Goal: Task Accomplishment & Management: Use online tool/utility

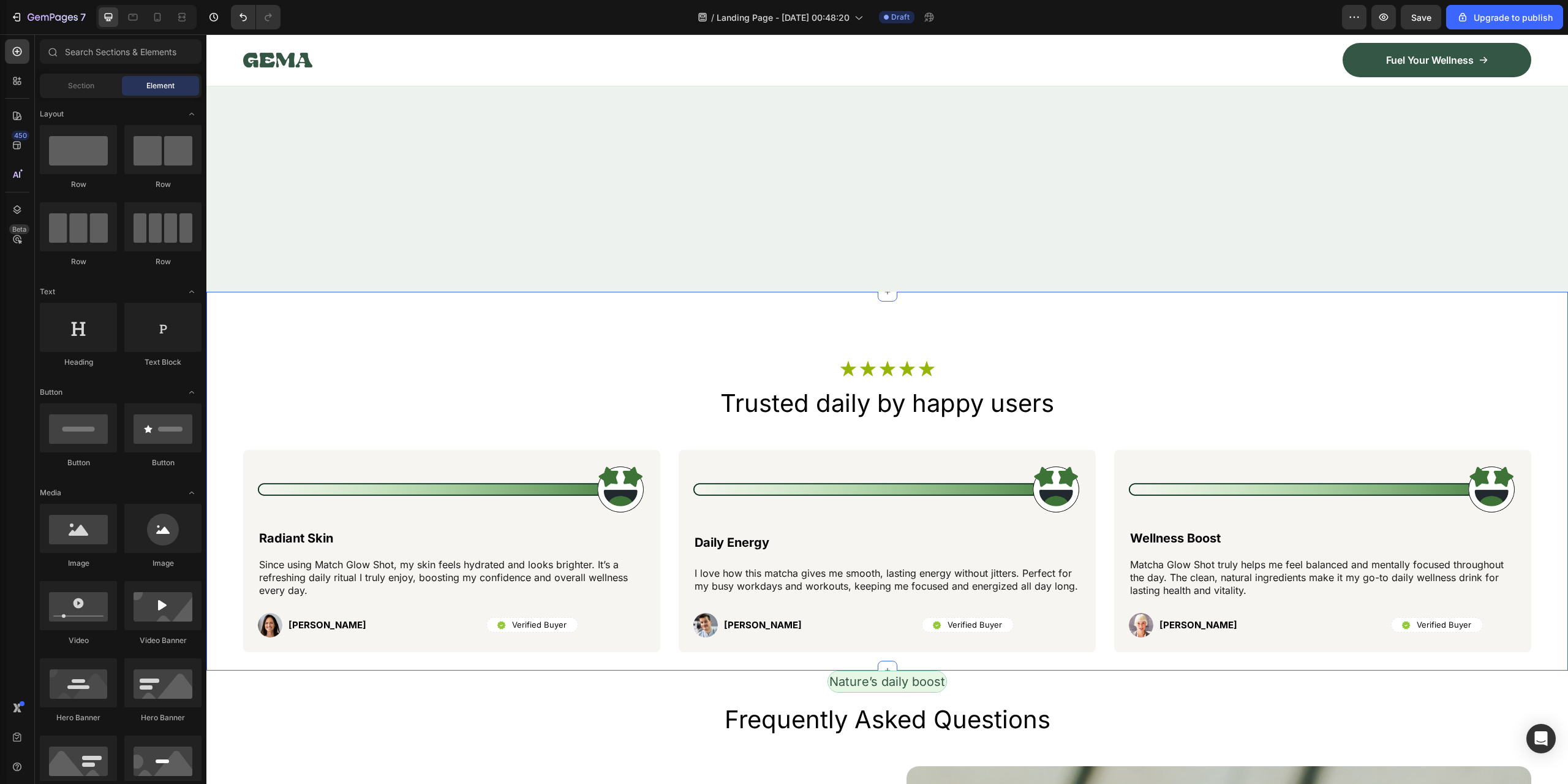
scroll to position [4782, 0]
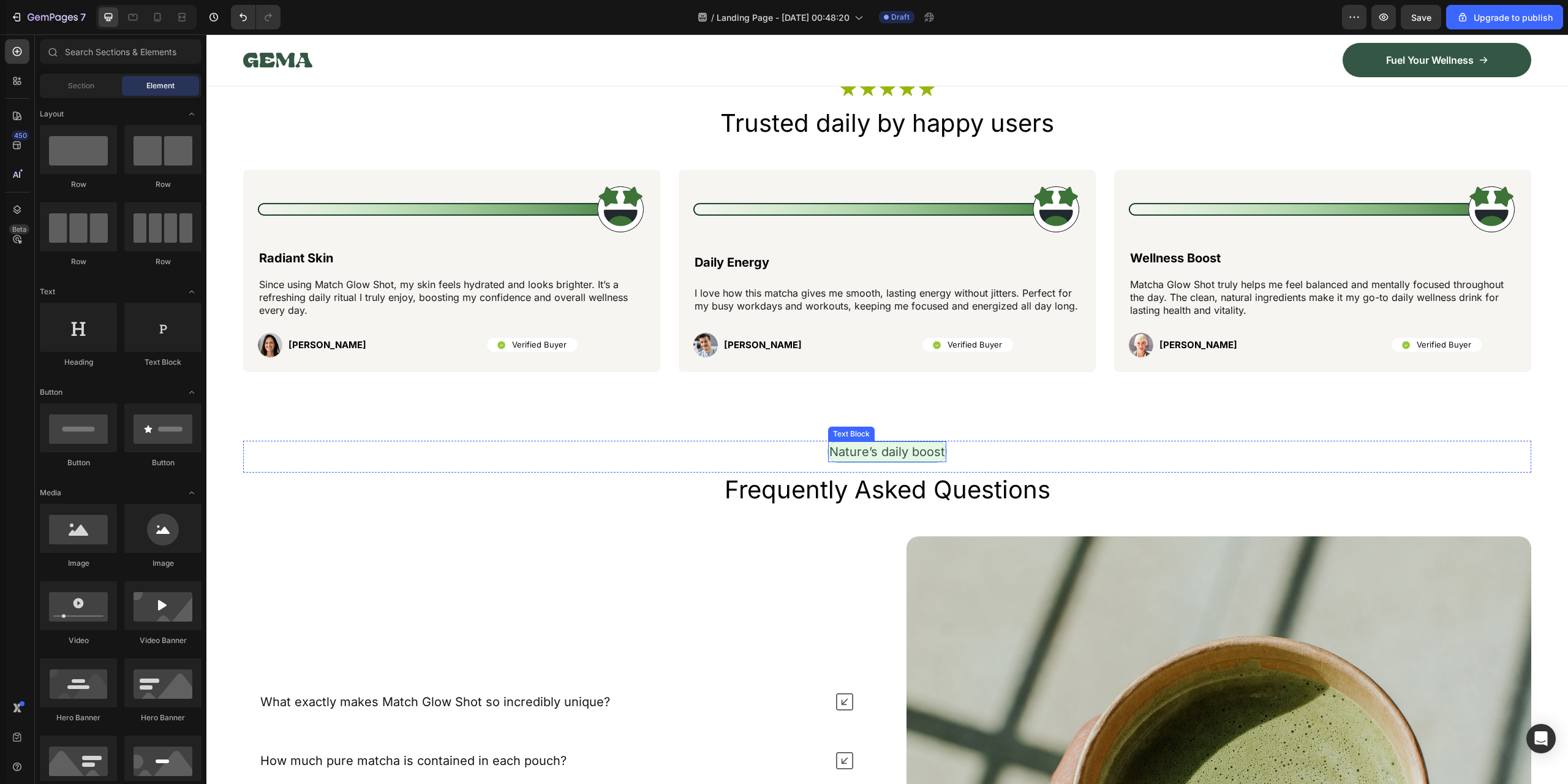
click at [900, 453] on p "Nature’s daily boost" at bounding box center [887, 452] width 116 height 18
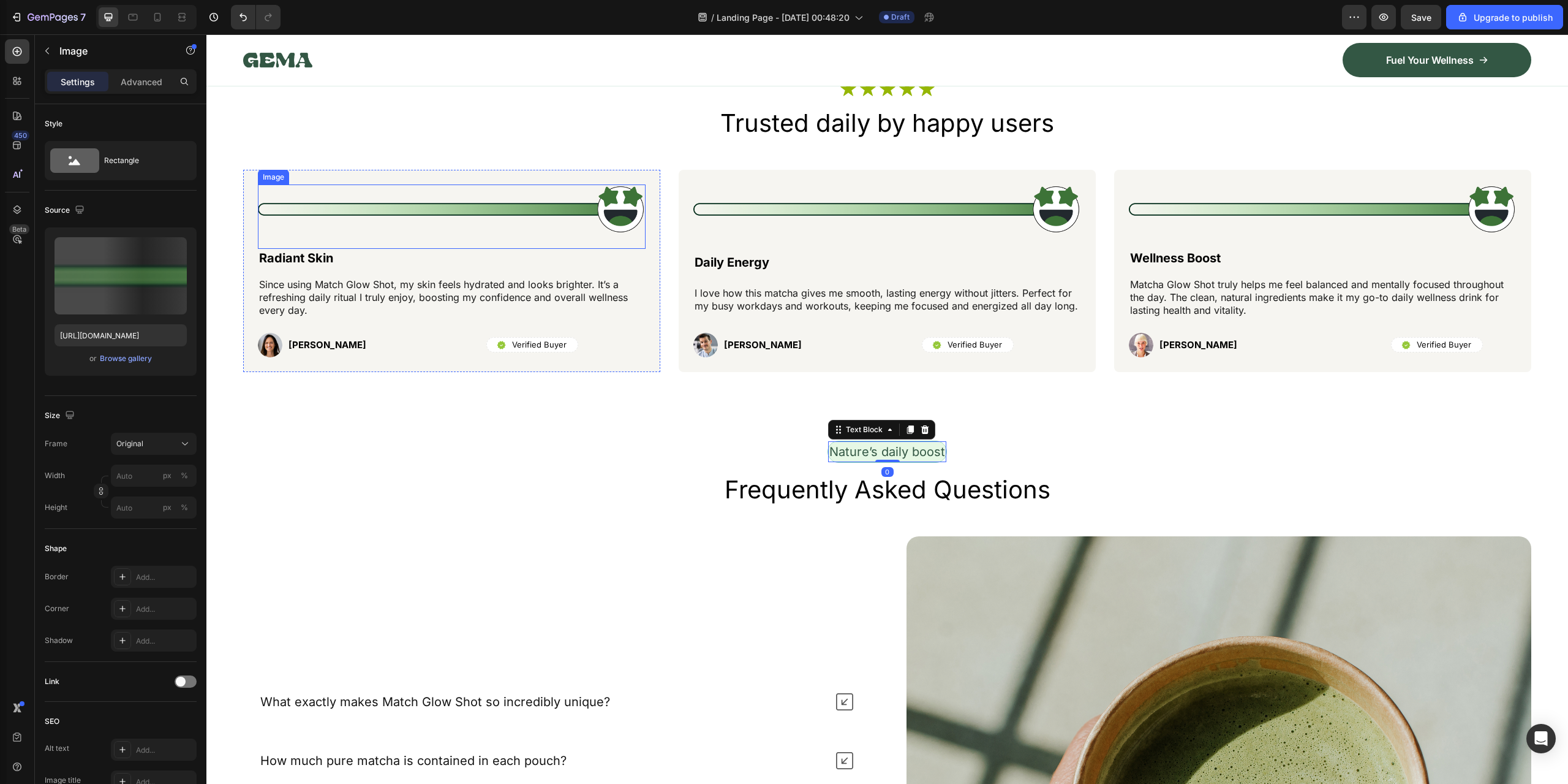
click at [482, 207] on img at bounding box center [452, 210] width 388 height 51
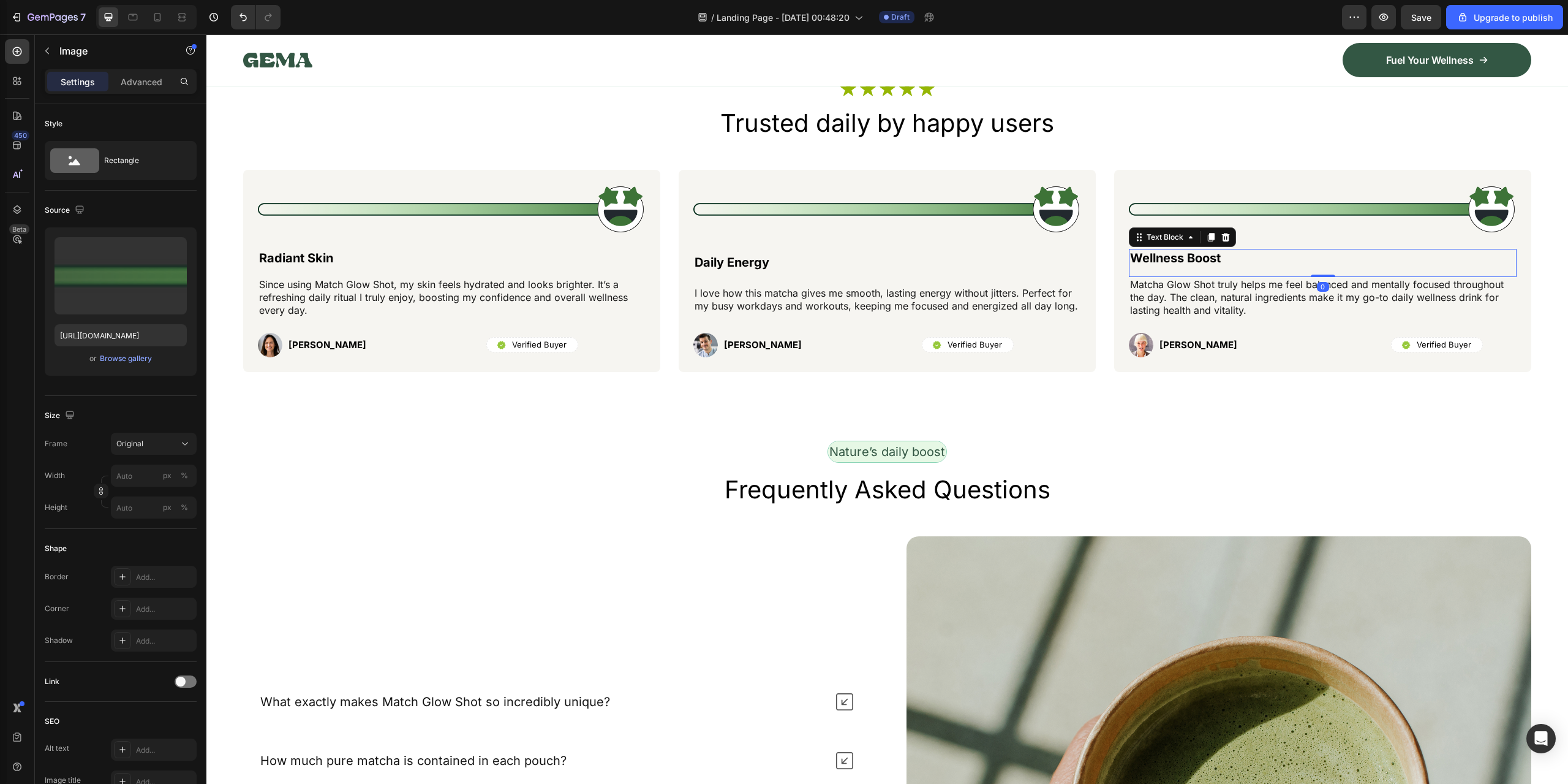
click at [1492, 274] on div "Wellness Boost Text Block 0" at bounding box center [1323, 263] width 388 height 28
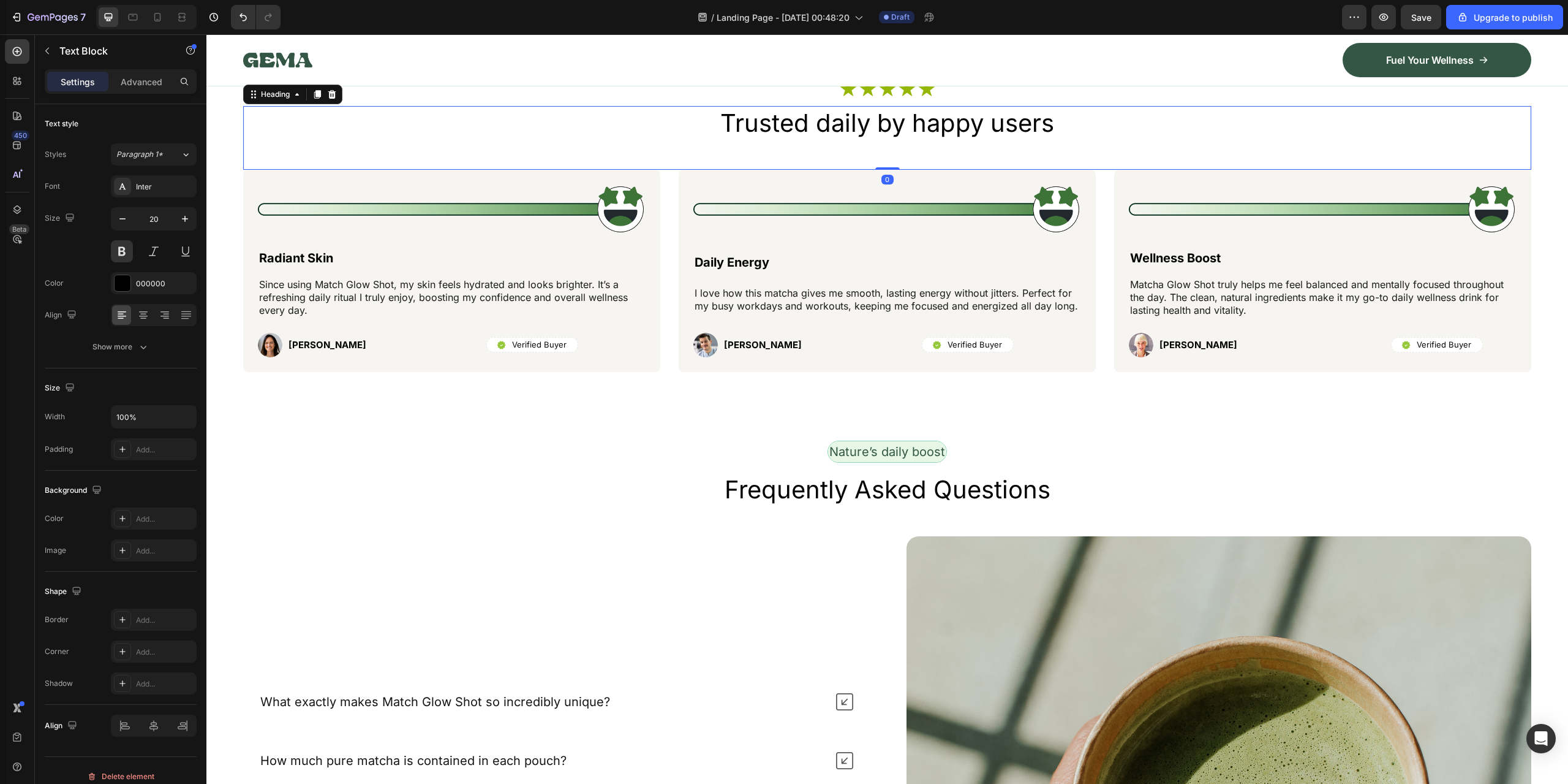
click at [465, 155] on div "Trusted daily by happy users Heading 0" at bounding box center [886, 137] width 1288 height 64
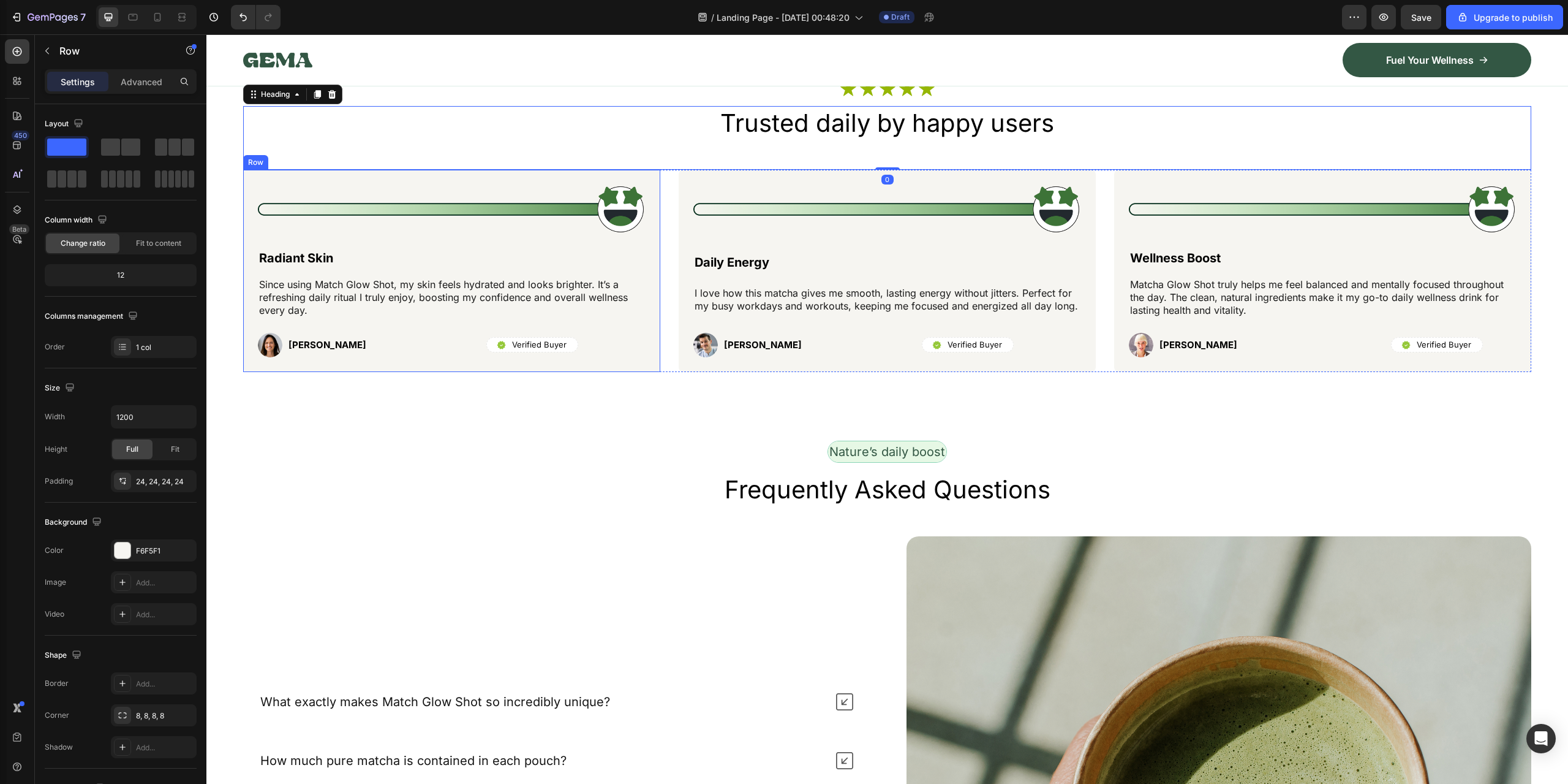
click at [449, 181] on div "Image Radiant Skin Text Block Since using Match Glow Shot, my skin feels hydrat…" at bounding box center [451, 271] width 417 height 202
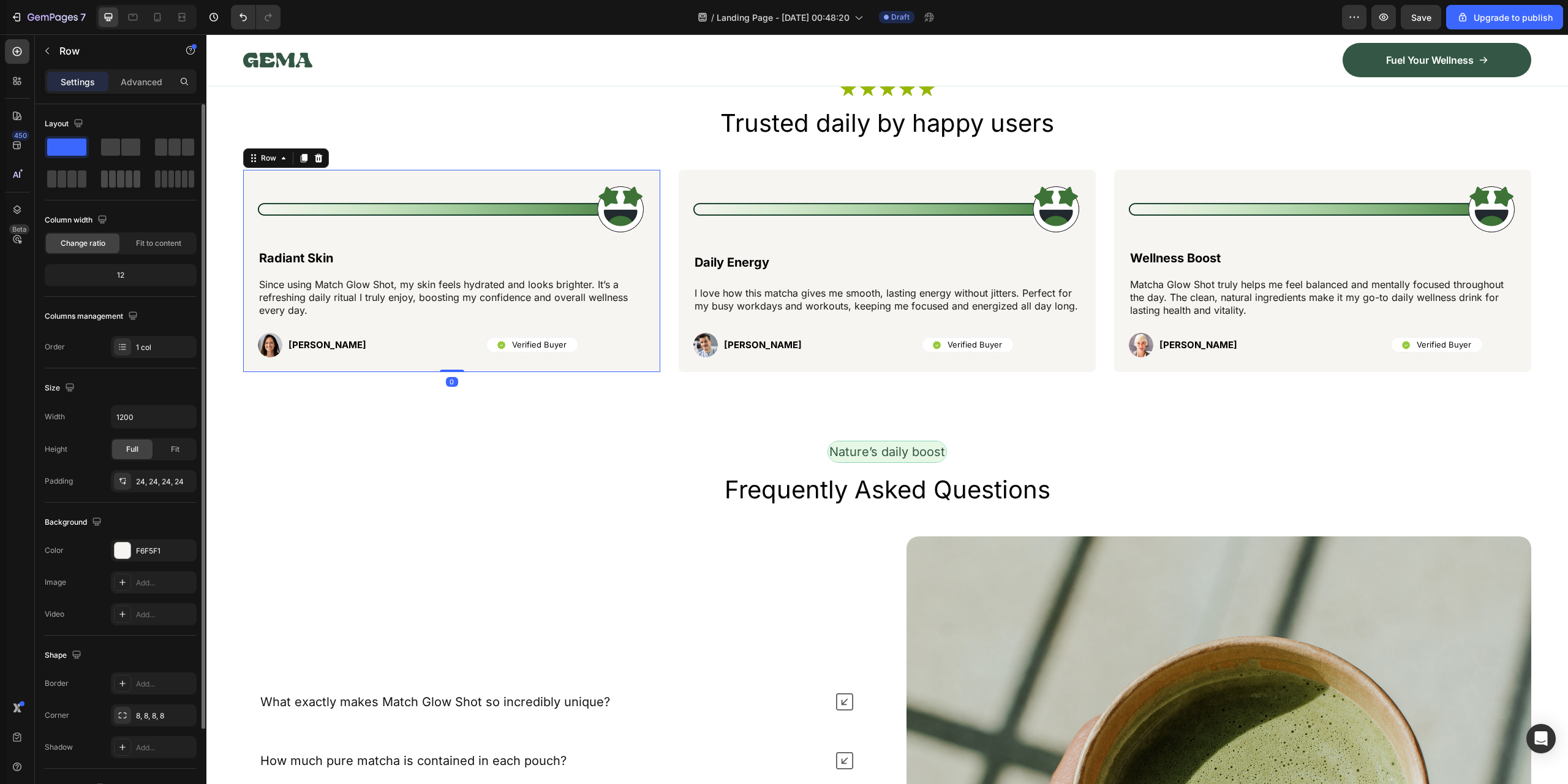
click at [122, 182] on span at bounding box center [120, 179] width 6 height 17
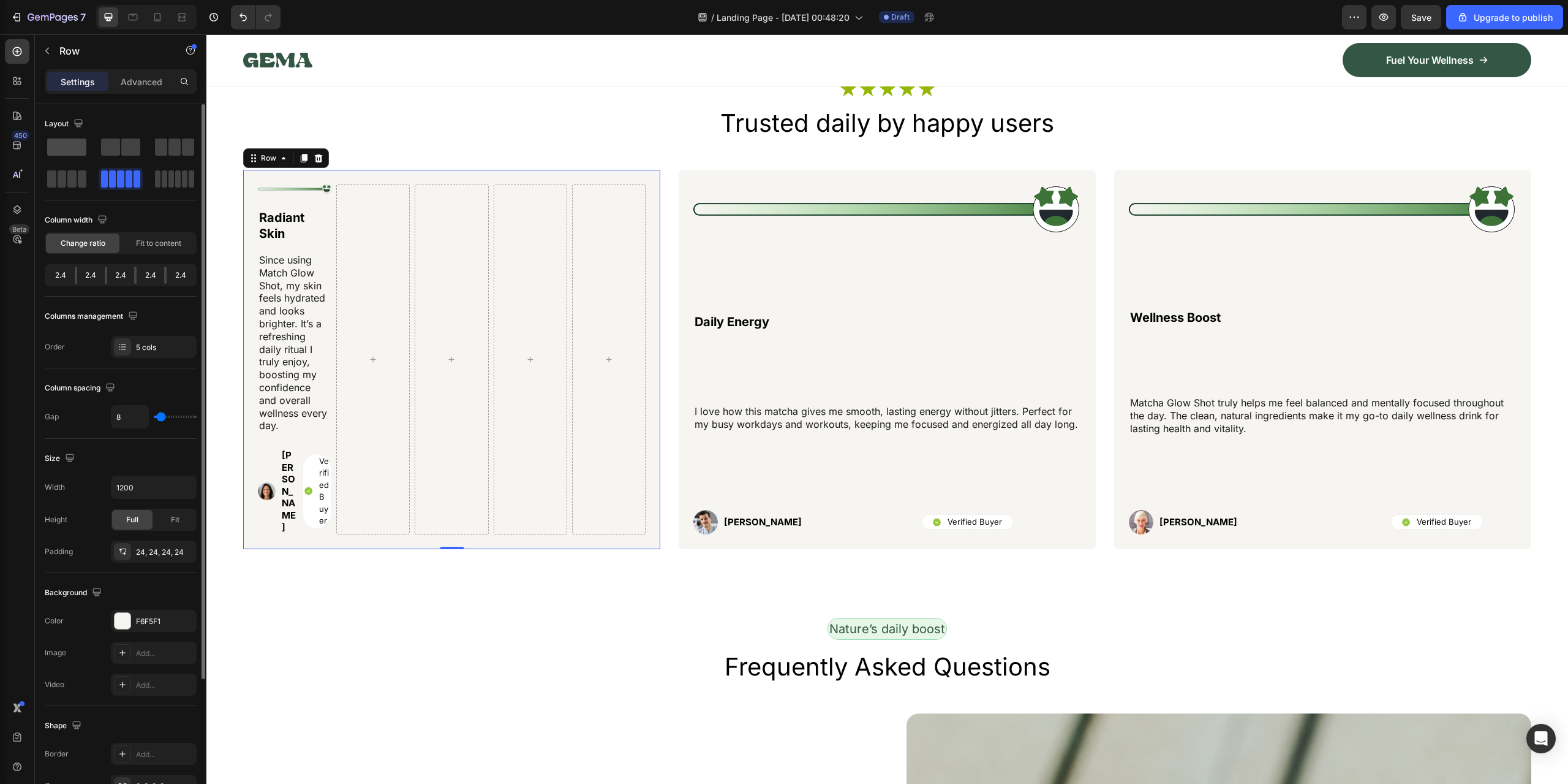
click at [79, 149] on span at bounding box center [66, 146] width 39 height 17
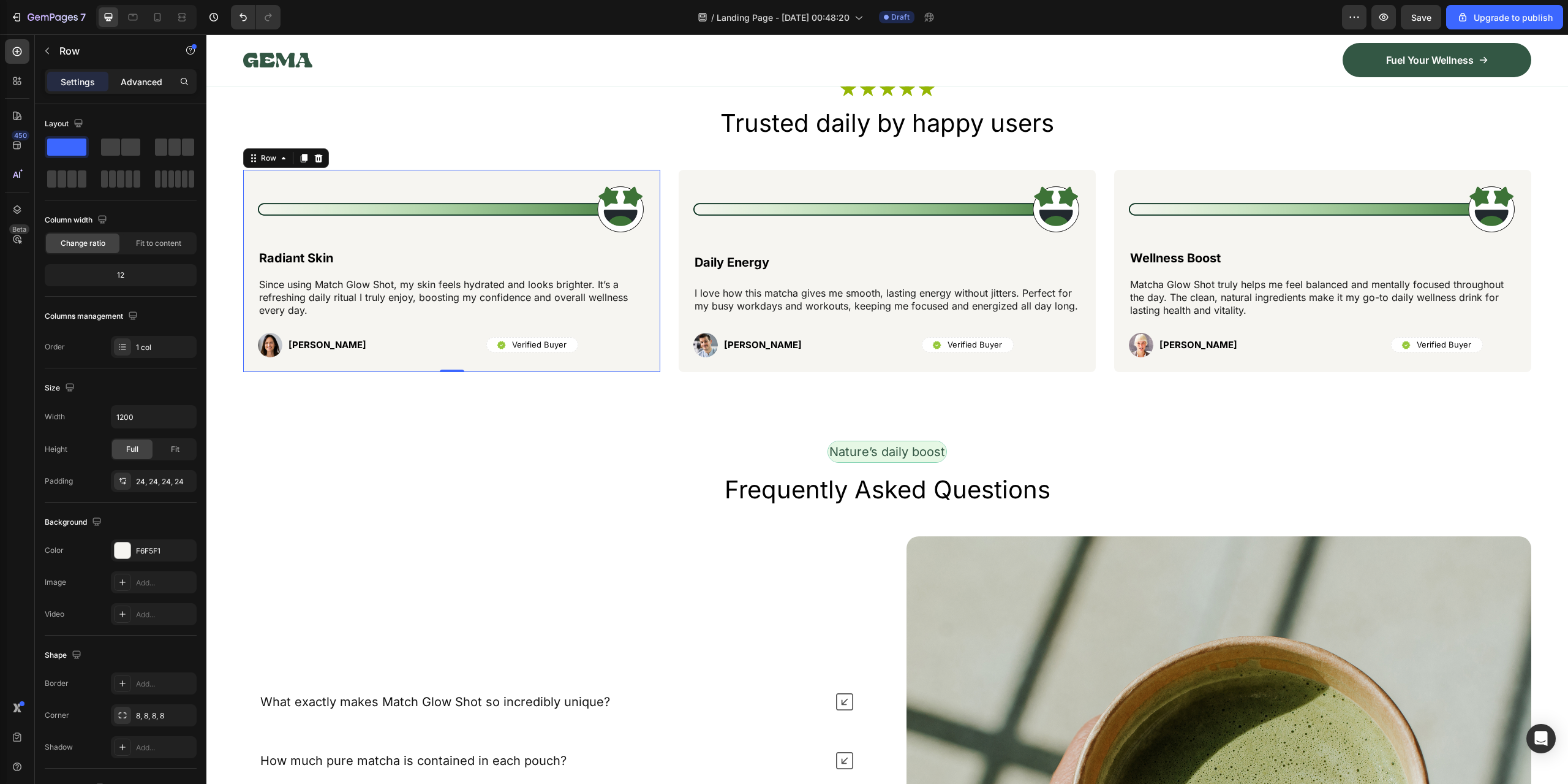
click at [137, 86] on p "Advanced" at bounding box center [142, 81] width 42 height 13
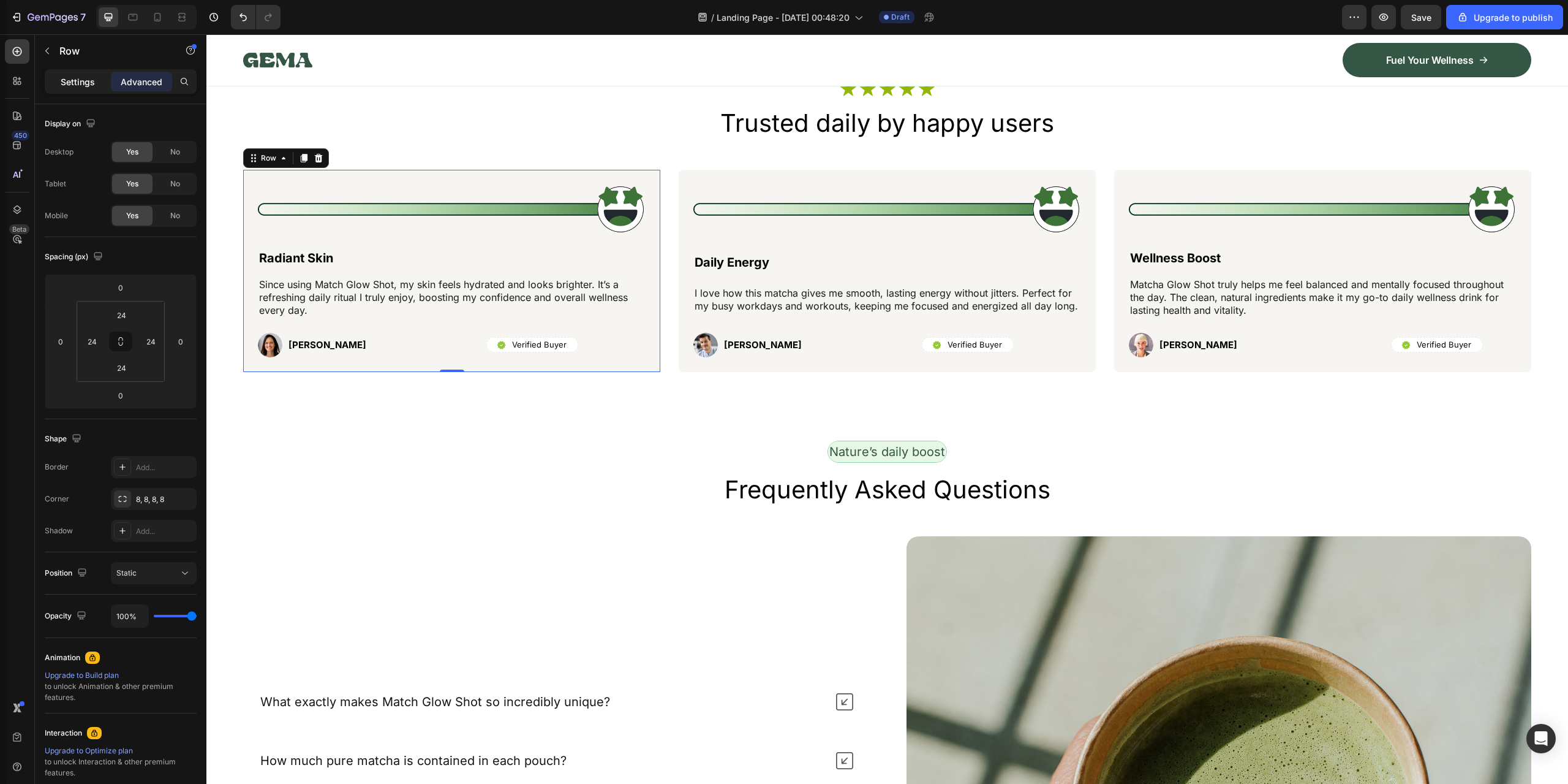
click at [84, 84] on p "Settings" at bounding box center [78, 81] width 34 height 13
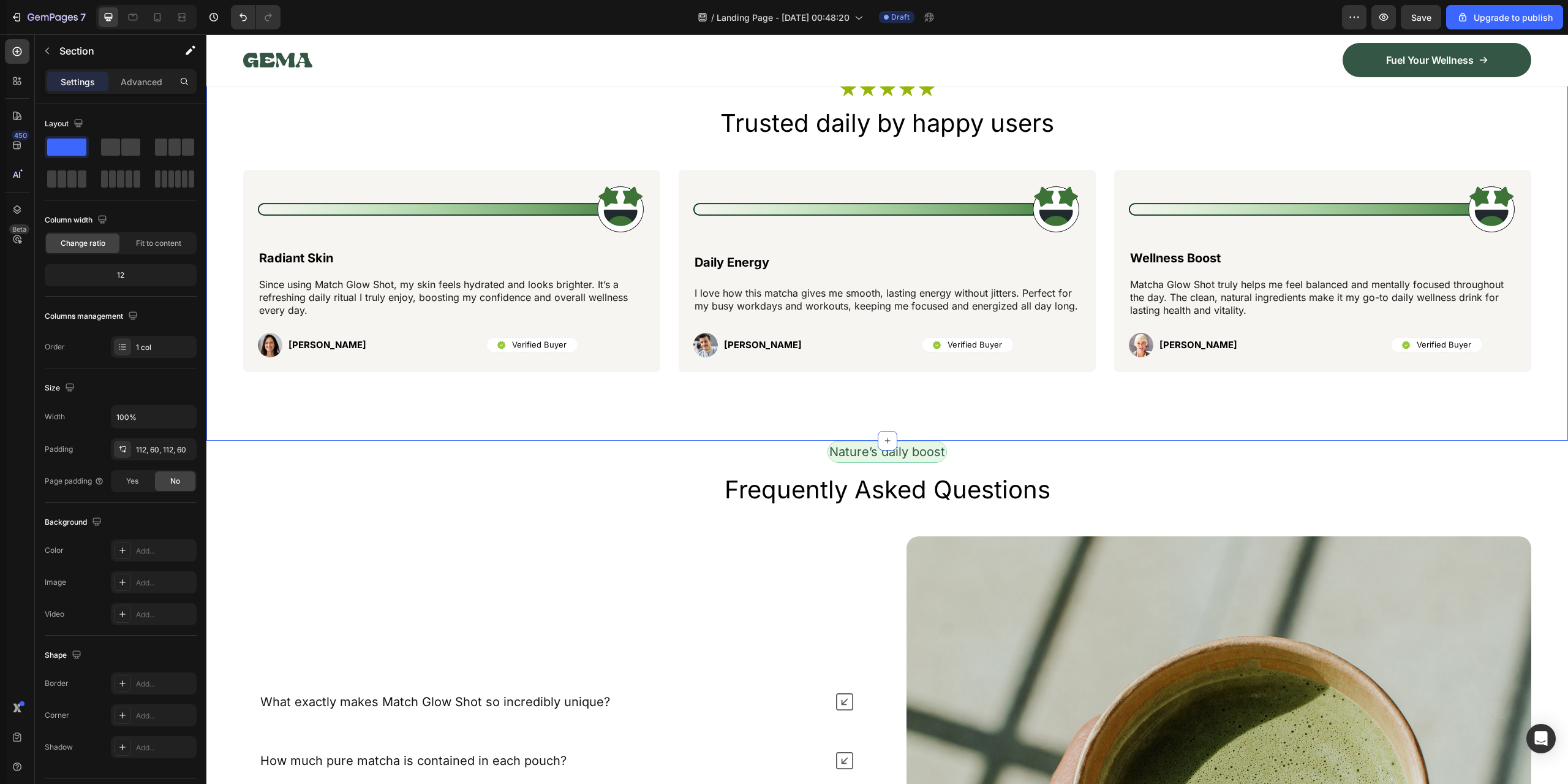
click at [880, 399] on div "Icon Icon Icon Icon Icon Icon List Row Trusted daily by happy users Heading Ima…" at bounding box center [887, 226] width 1362 height 429
click at [173, 243] on span "Fit to content" at bounding box center [159, 243] width 45 height 11
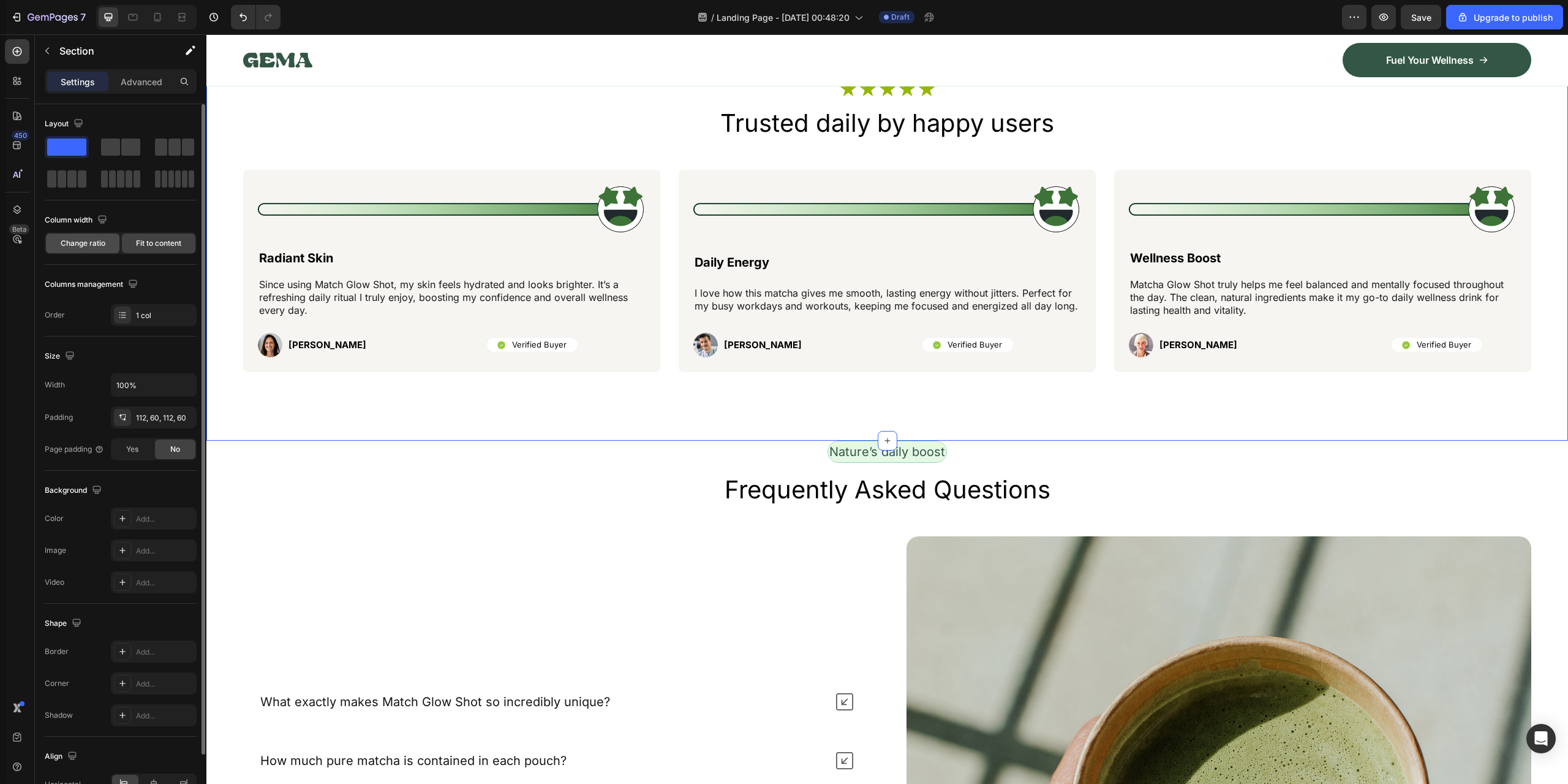
click at [98, 251] on div "Change ratio" at bounding box center [82, 244] width 73 height 20
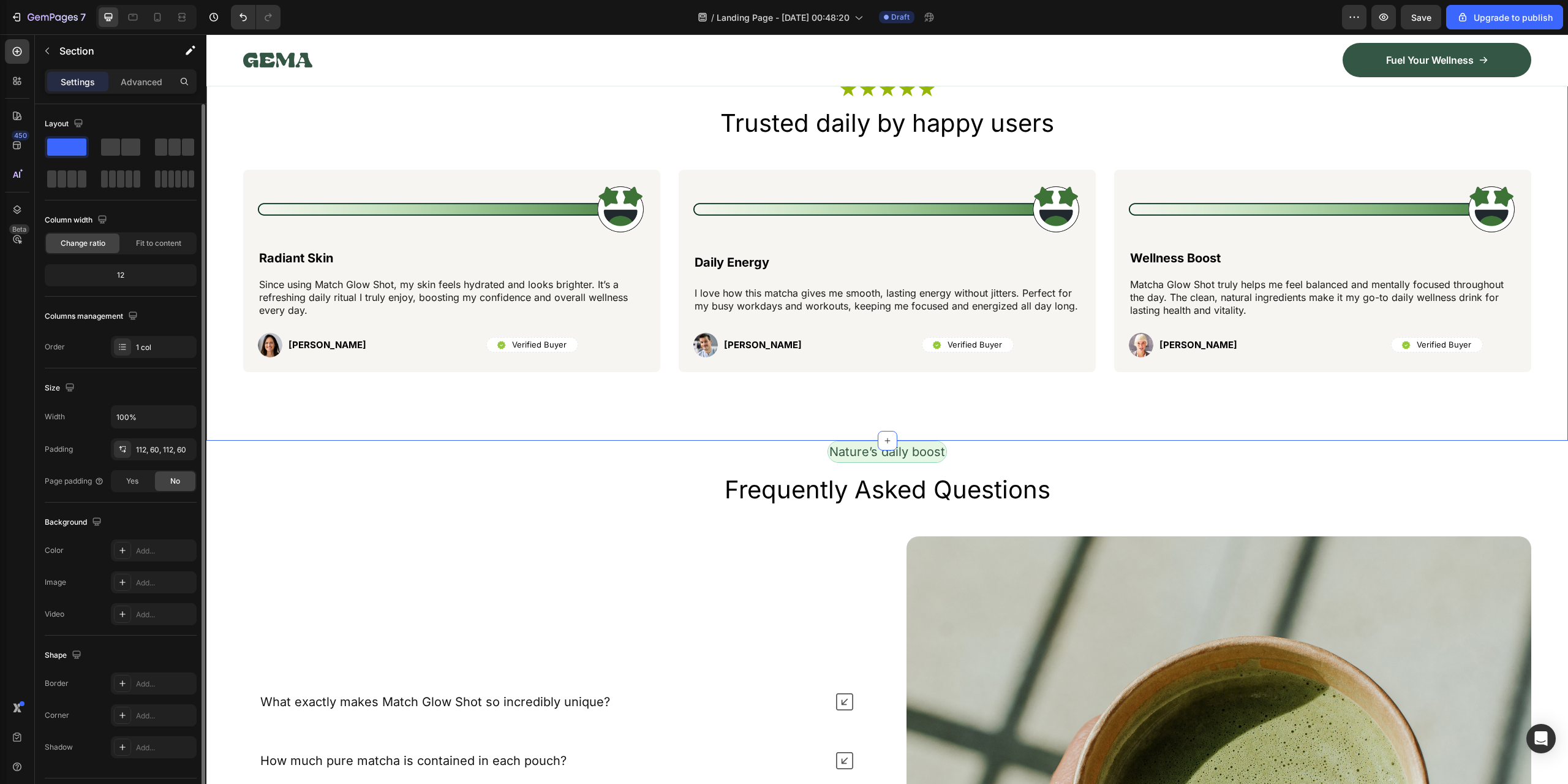
click at [146, 274] on div "12" at bounding box center [120, 275] width 147 height 17
click at [106, 274] on div "12" at bounding box center [120, 275] width 147 height 17
click at [116, 353] on div at bounding box center [122, 347] width 17 height 17
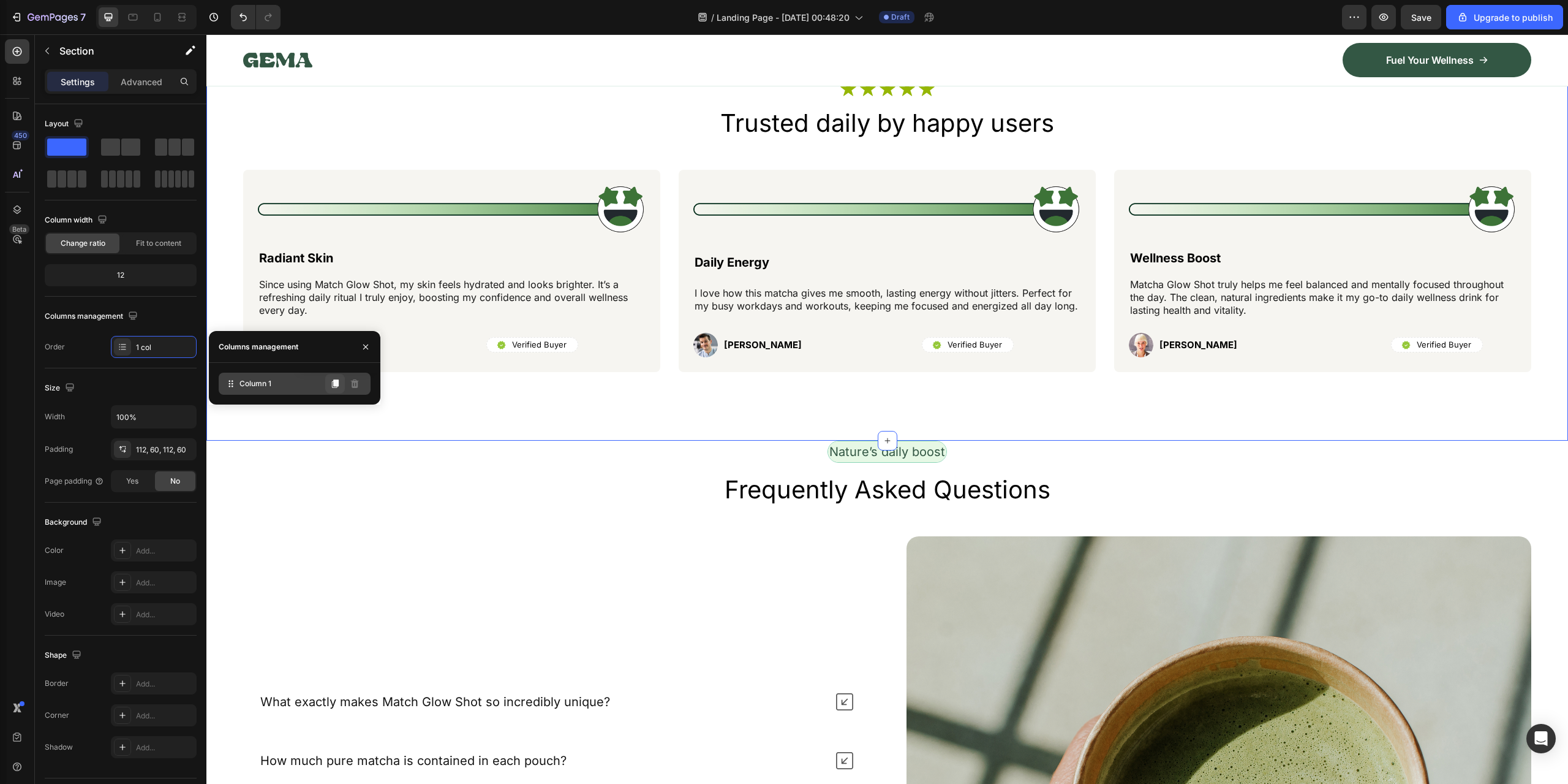
click at [329, 385] on button at bounding box center [335, 384] width 20 height 20
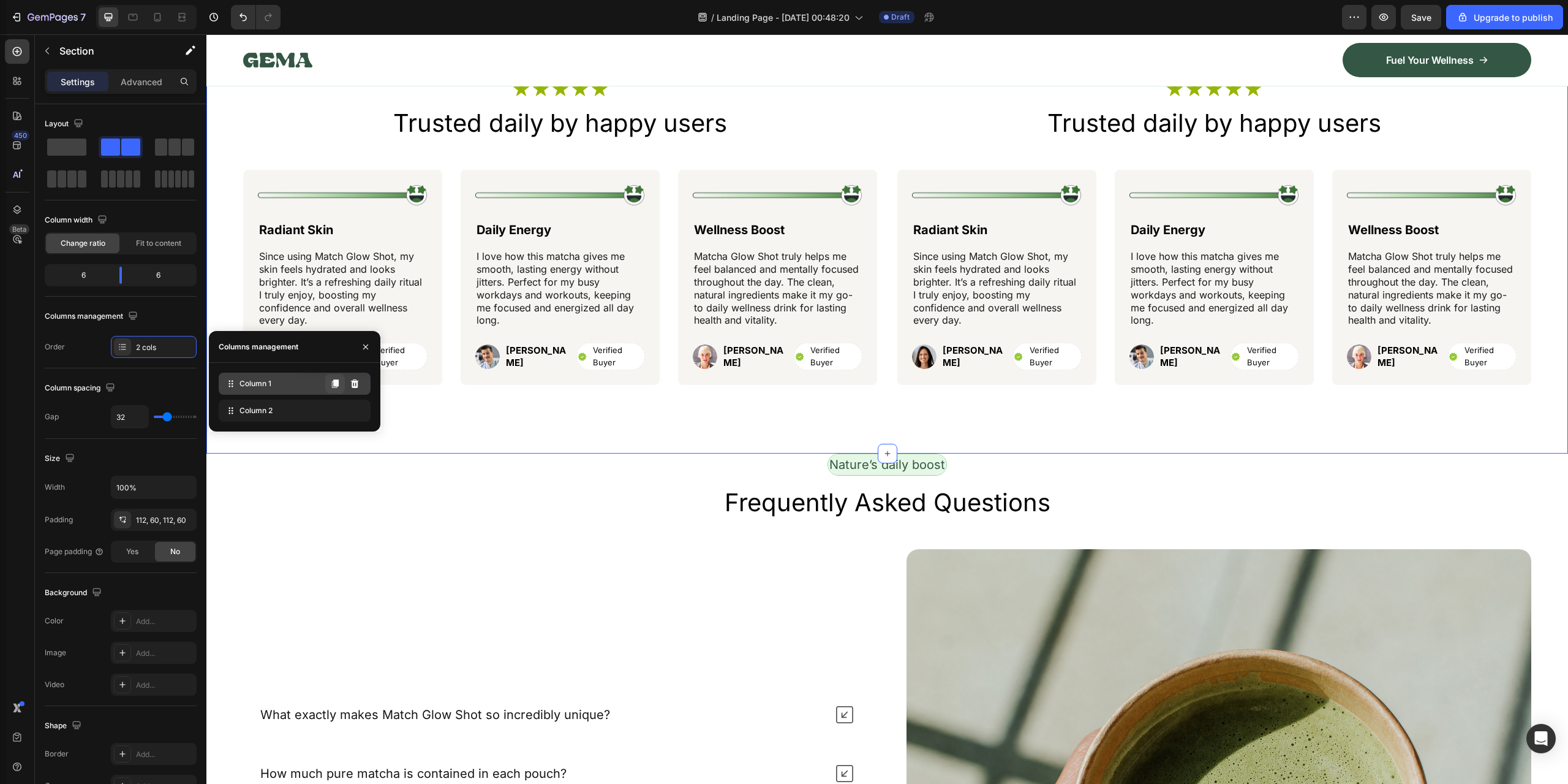
click at [330, 387] on icon at bounding box center [335, 383] width 10 height 10
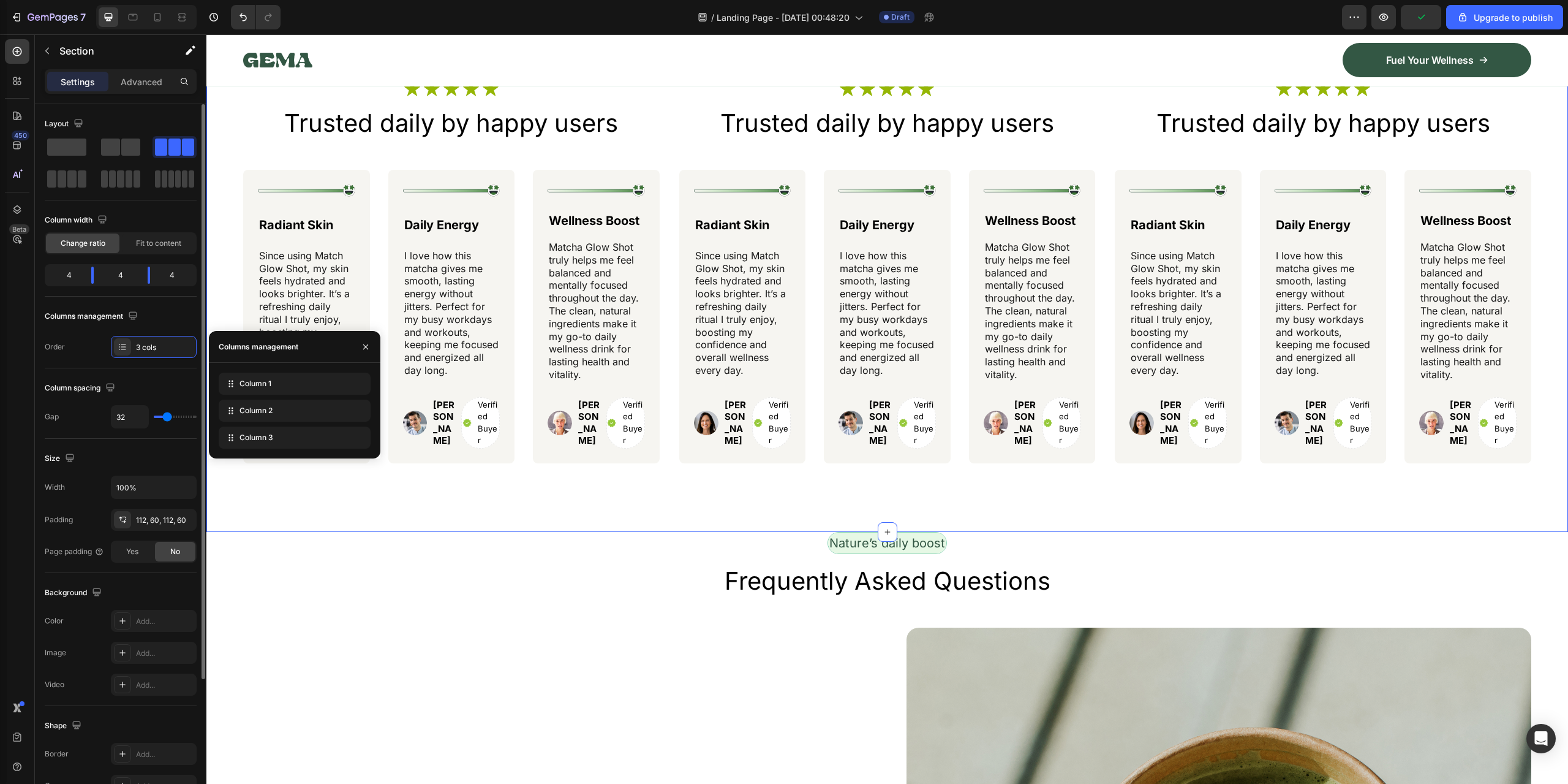
click at [135, 273] on div "4" at bounding box center [121, 275] width 34 height 17
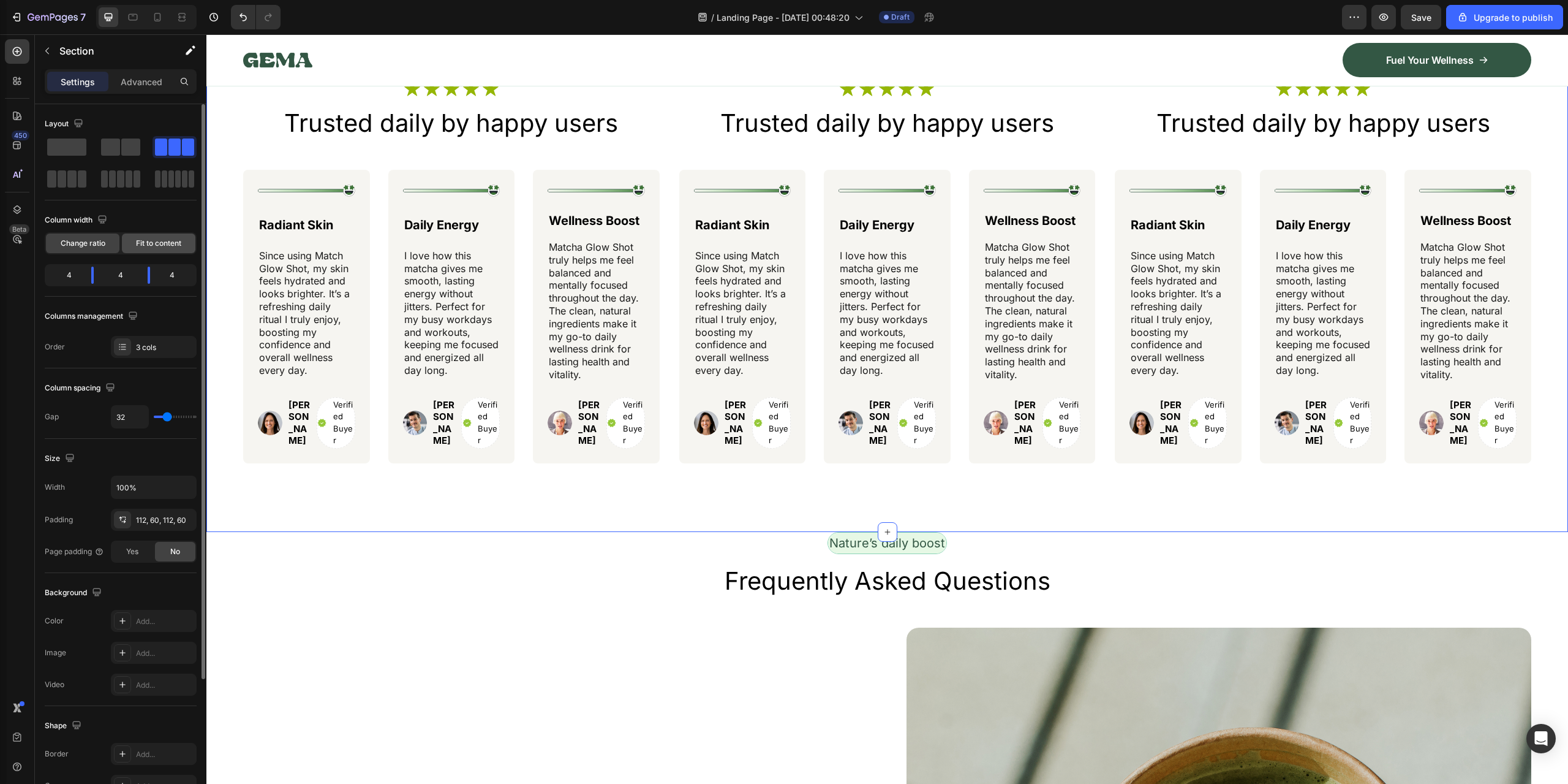
click at [151, 238] on span "Fit to content" at bounding box center [159, 243] width 45 height 11
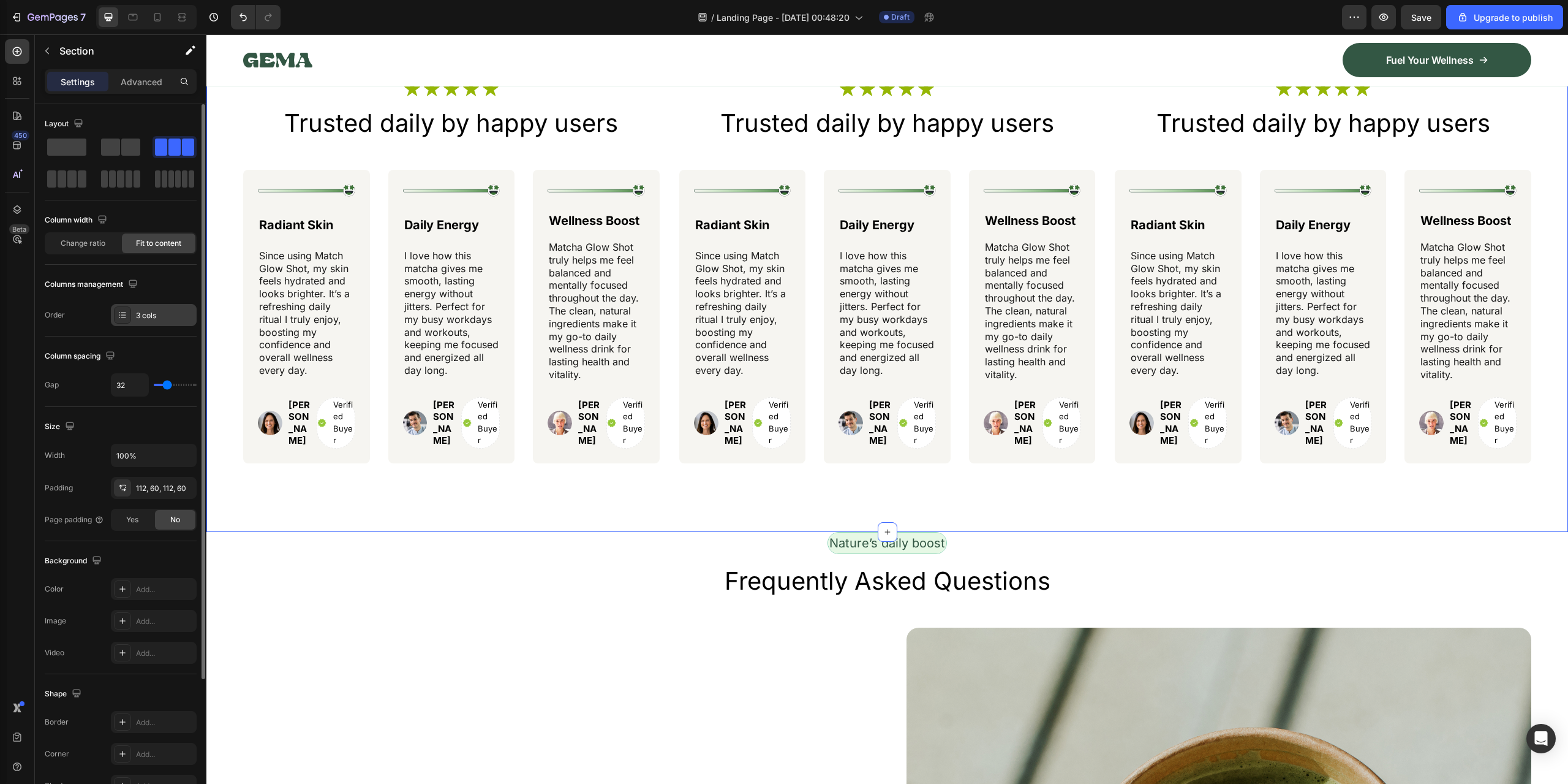
click at [122, 317] on icon at bounding box center [122, 314] width 10 height 10
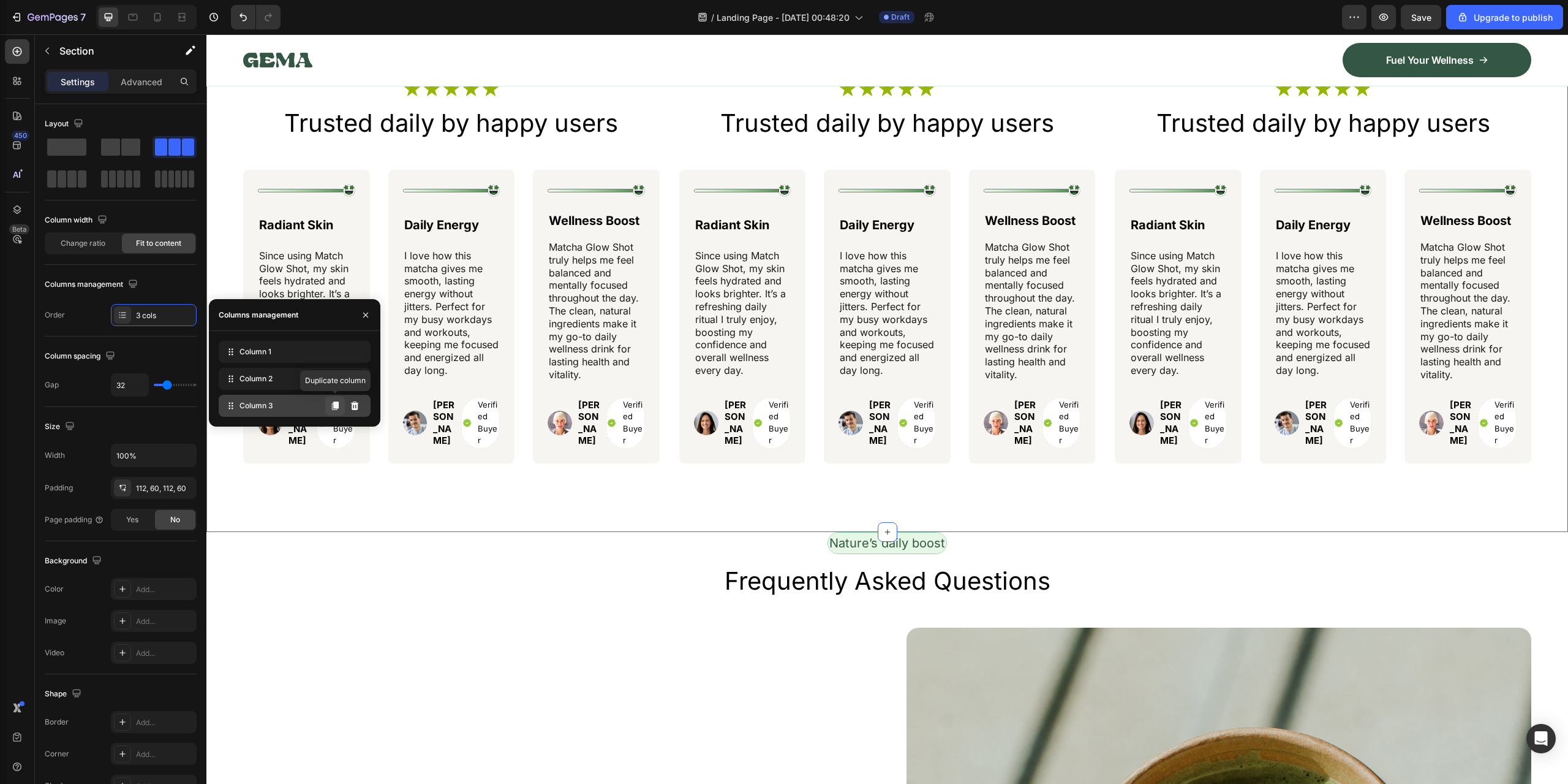
click at [331, 405] on icon at bounding box center [335, 406] width 10 height 10
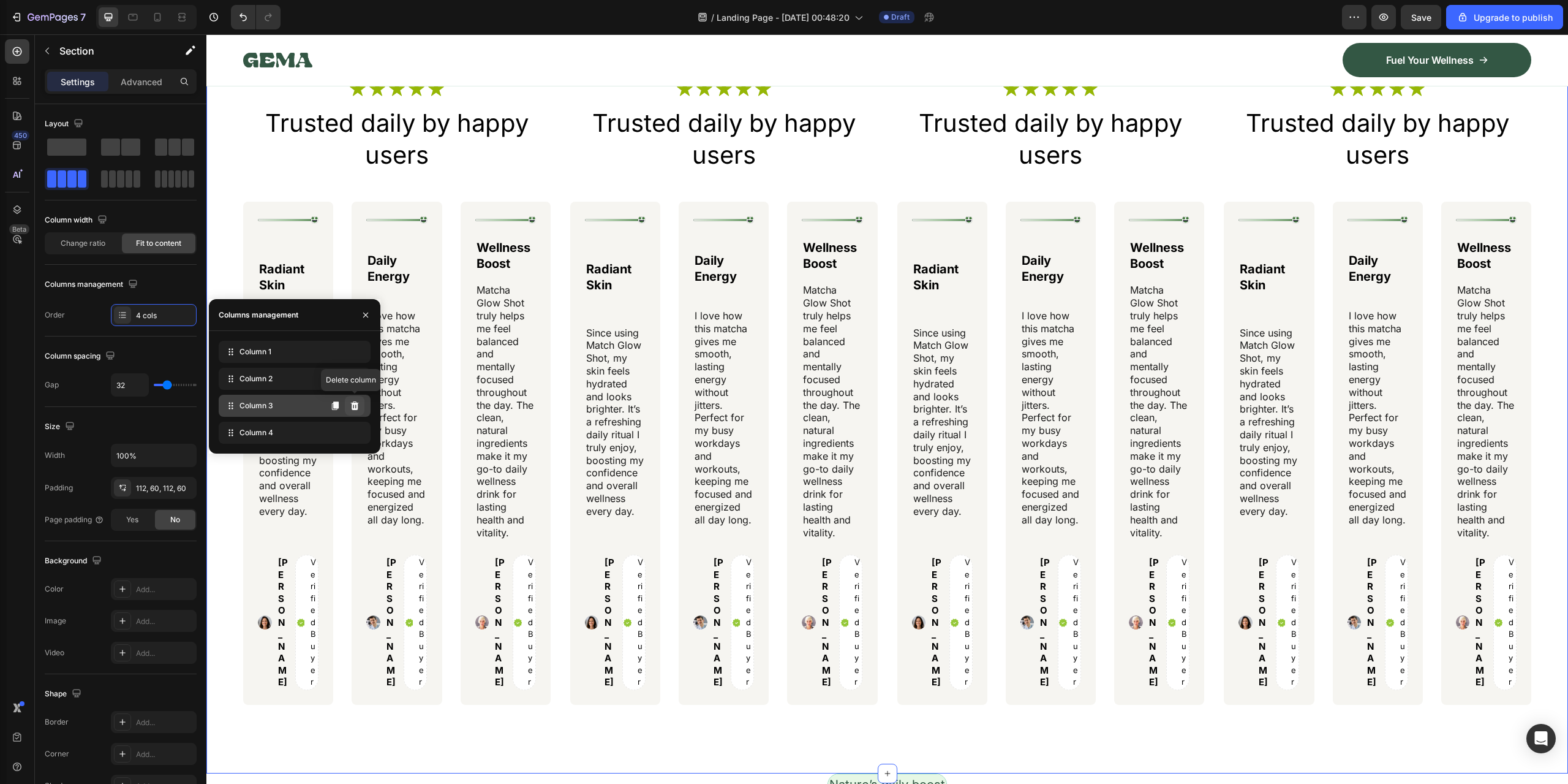
click at [355, 404] on icon at bounding box center [355, 406] width 8 height 9
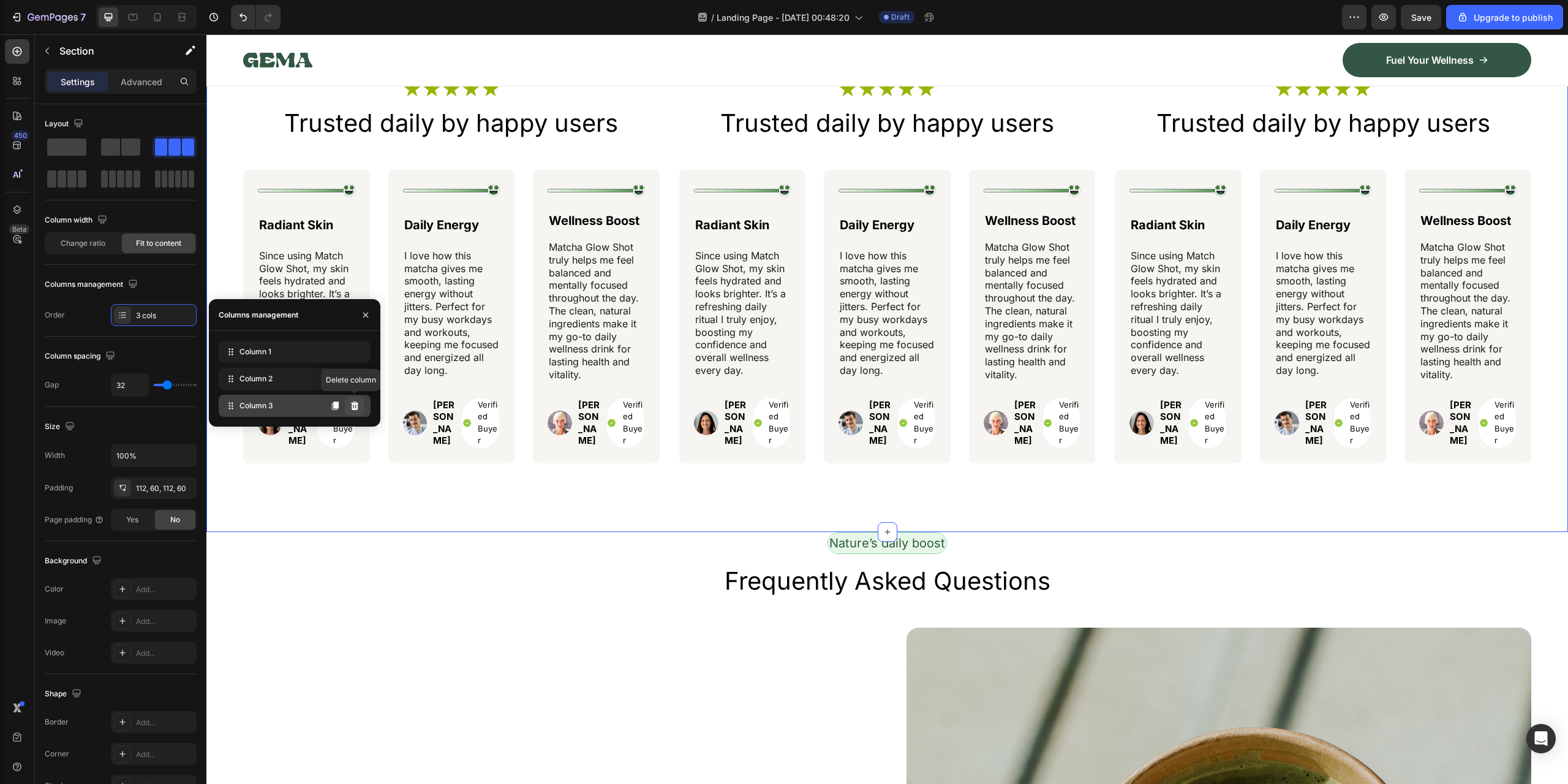
click at [356, 404] on icon at bounding box center [355, 406] width 8 height 9
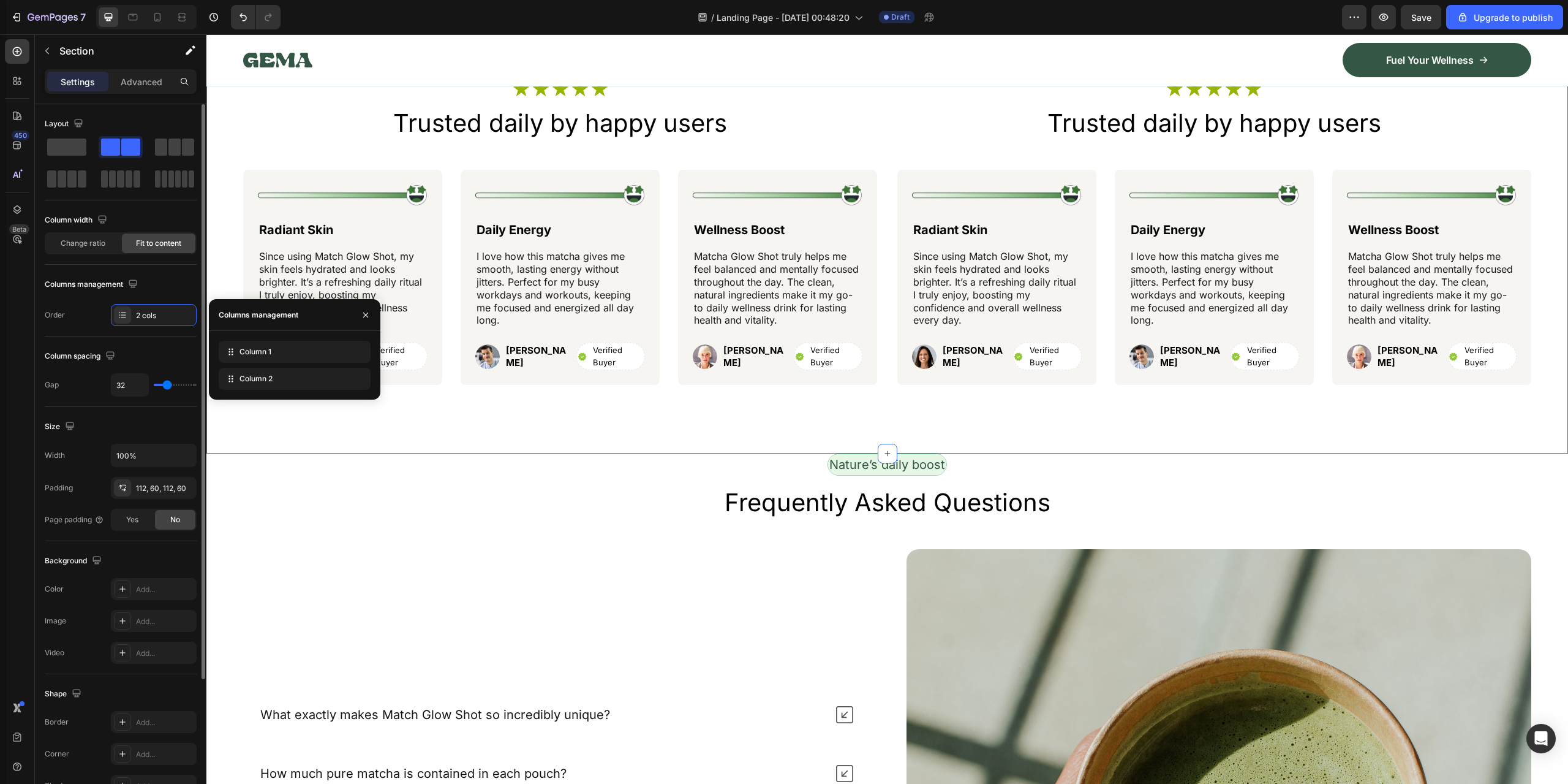
type input "120"
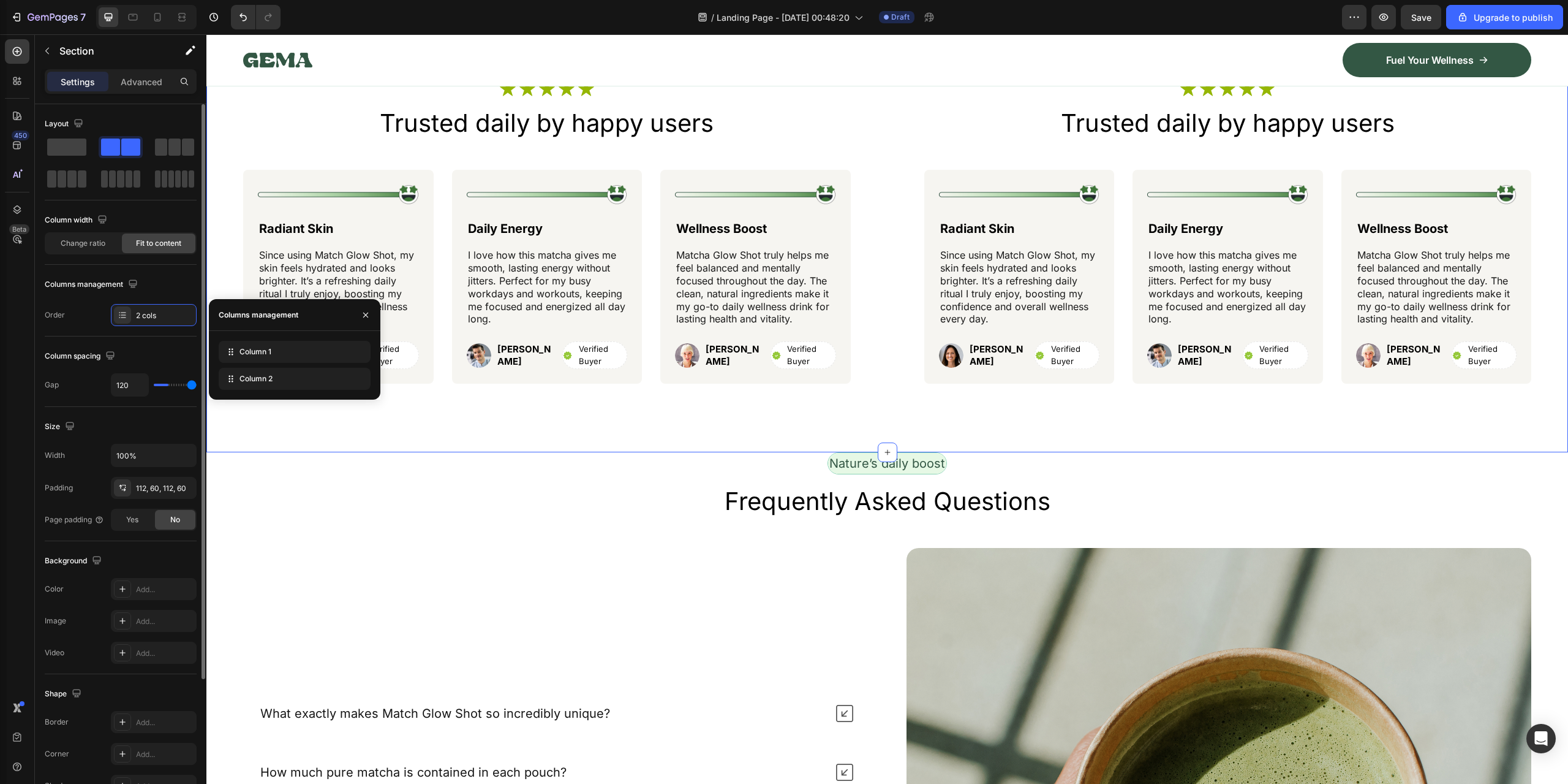
drag, startPoint x: 167, startPoint y: 387, endPoint x: 214, endPoint y: 388, distance: 47.0
type input "120"
click at [197, 387] on input "range" at bounding box center [175, 385] width 43 height 3
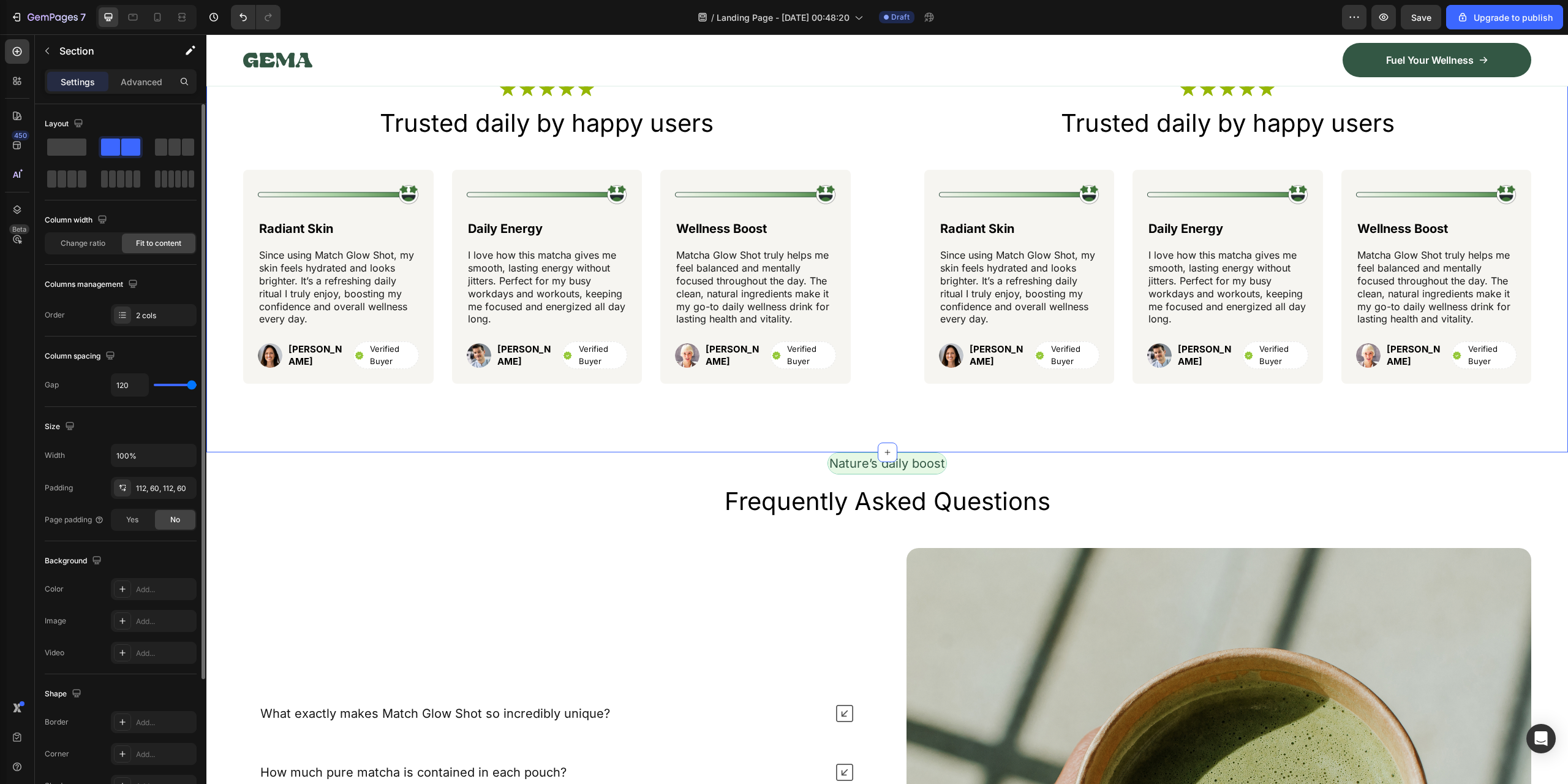
type input "0"
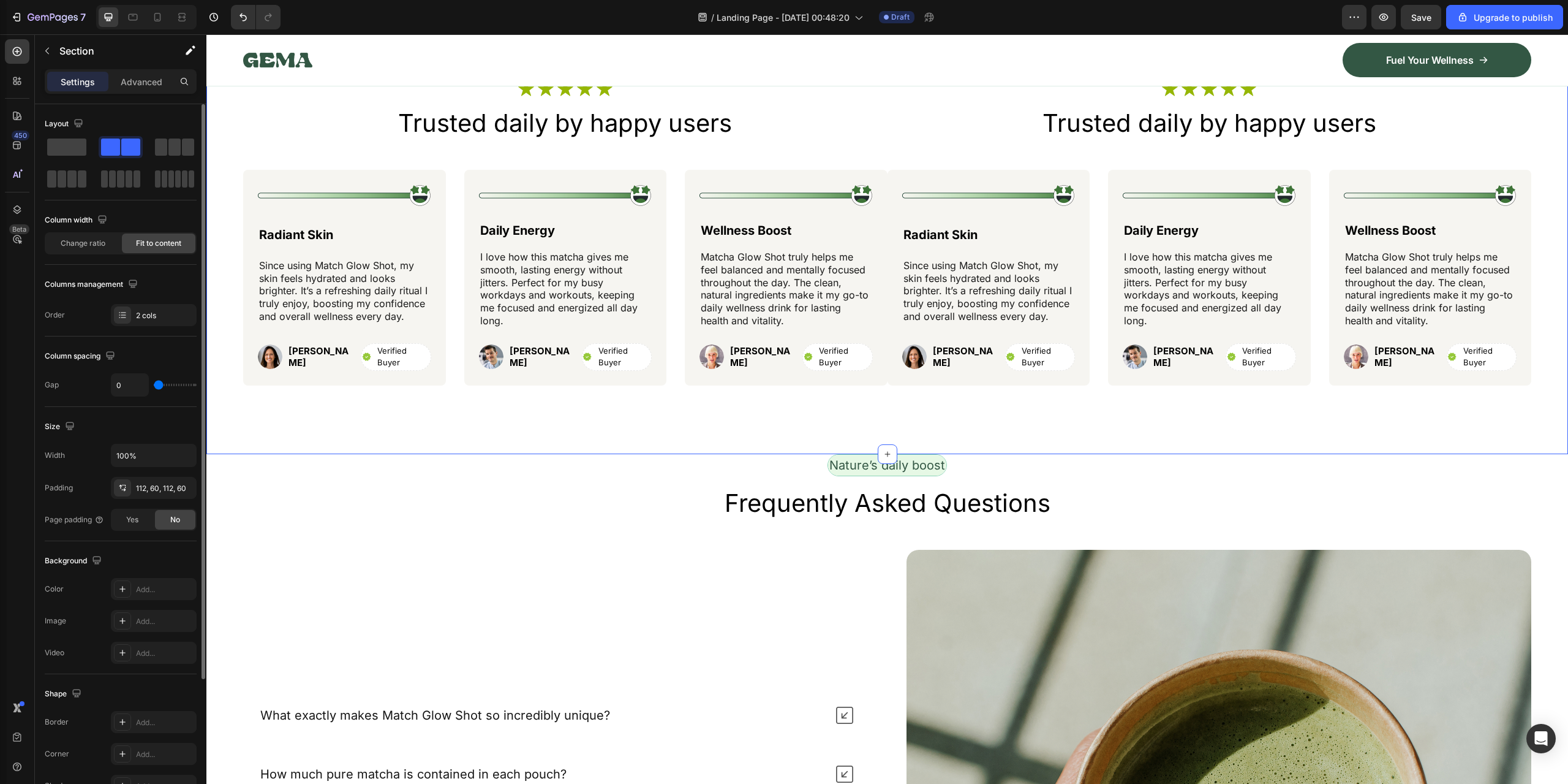
drag, startPoint x: 192, startPoint y: 386, endPoint x: 142, endPoint y: 387, distance: 50.0
type input "0"
click at [153, 387] on input "range" at bounding box center [175, 385] width 43 height 3
click at [161, 452] on input "100%" at bounding box center [154, 455] width 85 height 22
click at [147, 493] on div "112, 60, 112, 60" at bounding box center [153, 489] width 35 height 11
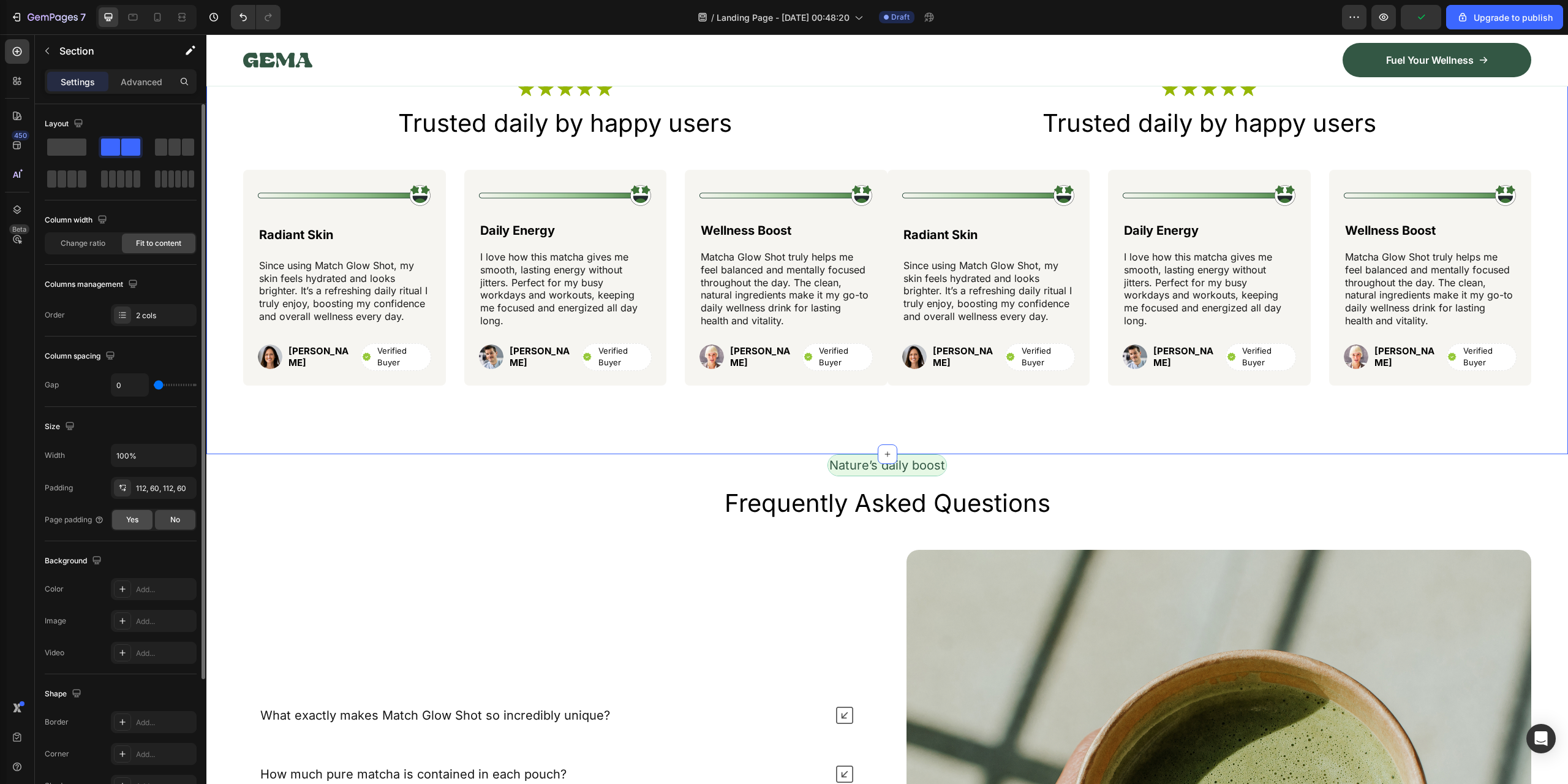
click at [140, 518] on div "Yes" at bounding box center [132, 520] width 41 height 20
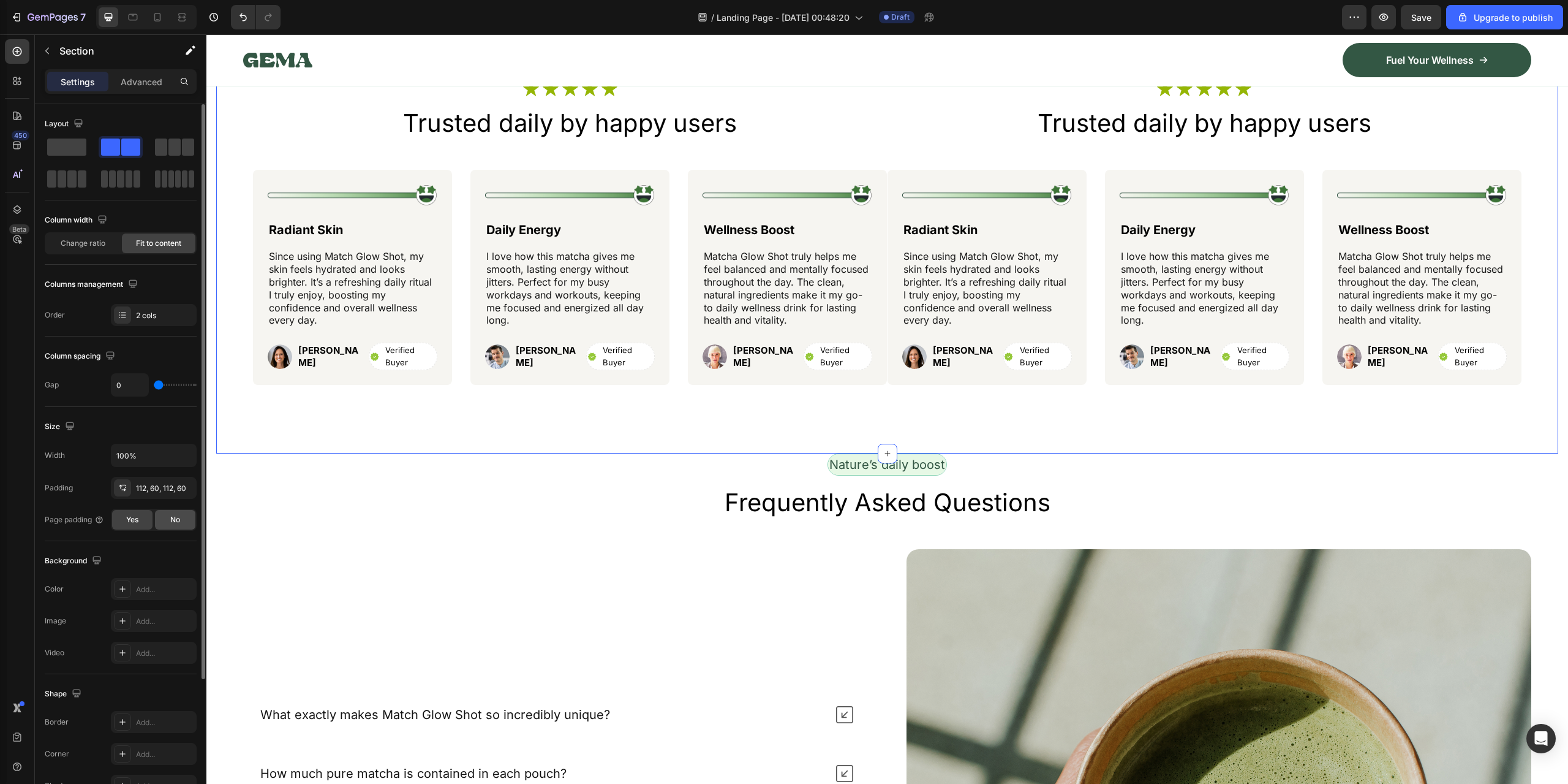
click at [174, 520] on span "No" at bounding box center [175, 519] width 10 height 11
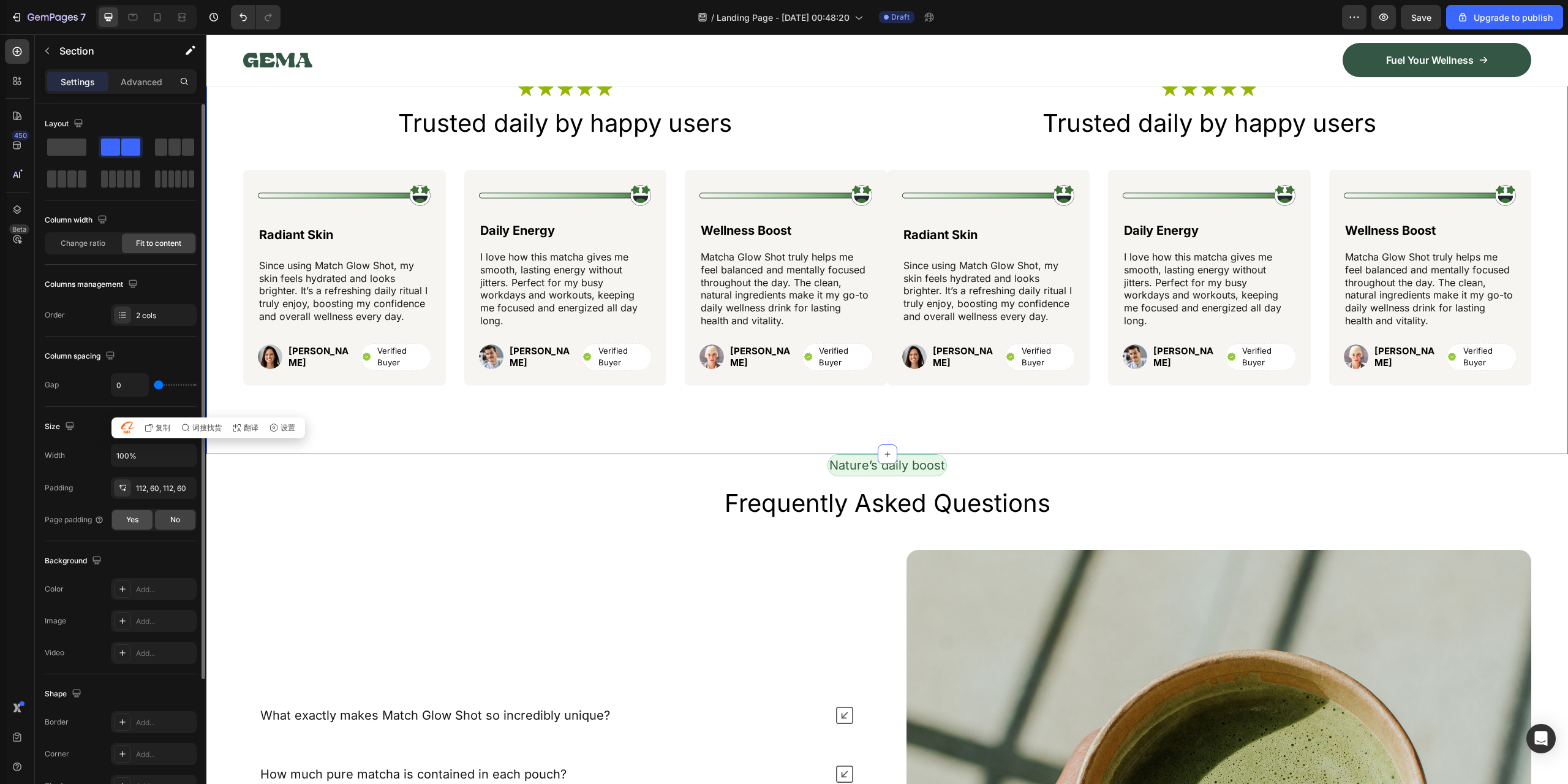
click at [131, 520] on span "Yes" at bounding box center [133, 519] width 13 height 11
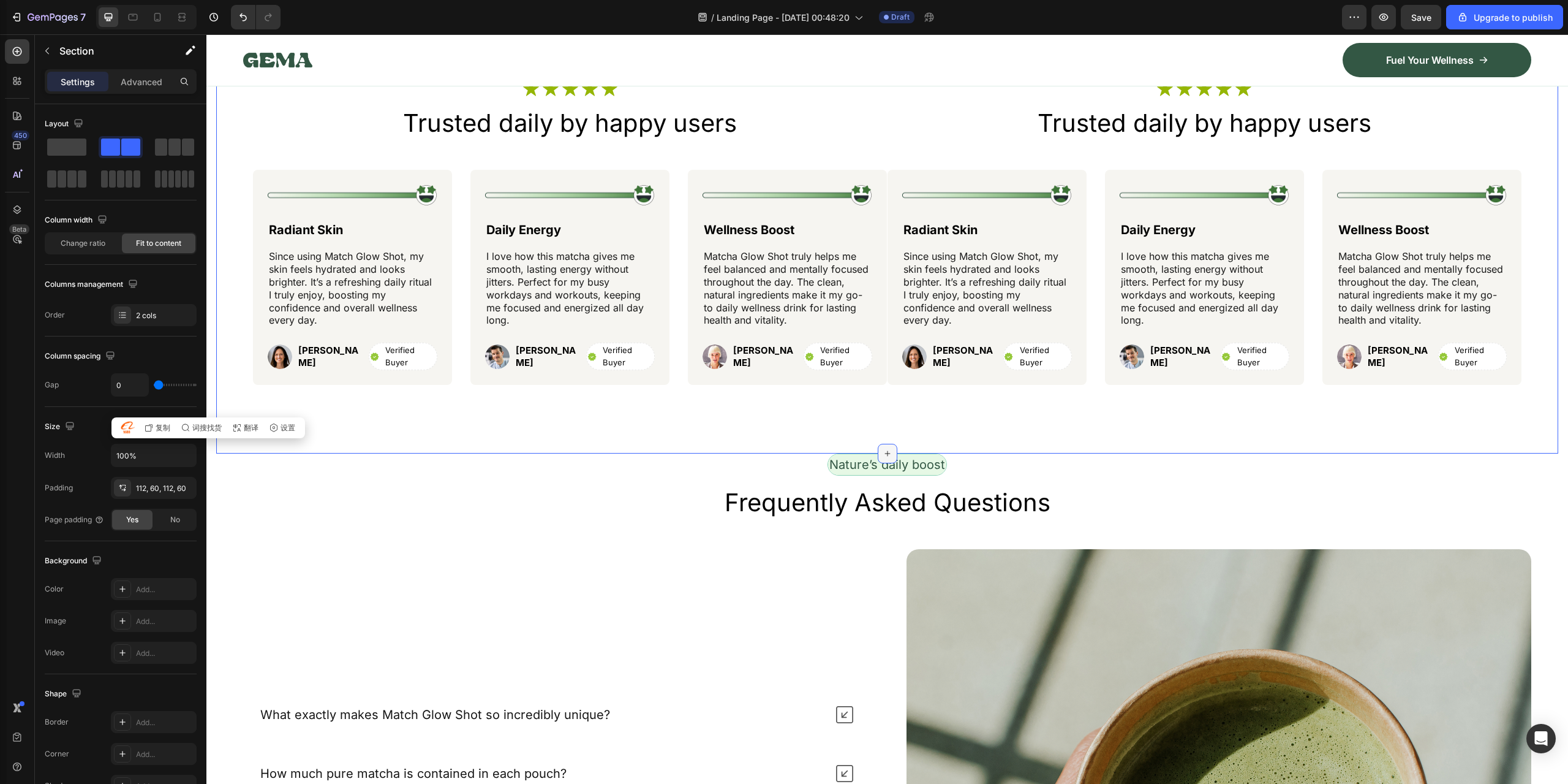
click at [885, 455] on icon at bounding box center [887, 454] width 5 height 5
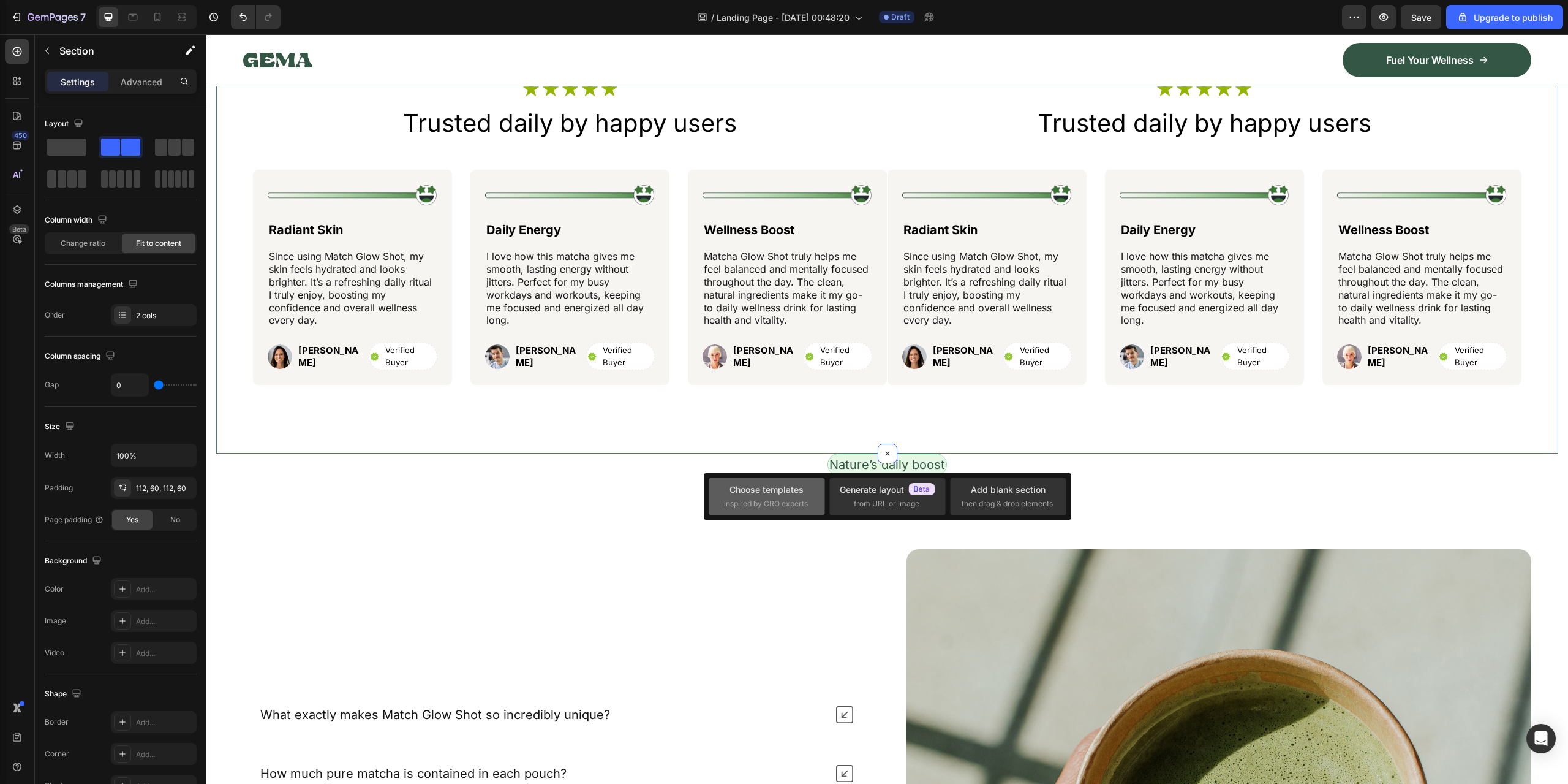
click at [808, 499] on span "inspired by CRO experts" at bounding box center [765, 504] width 84 height 11
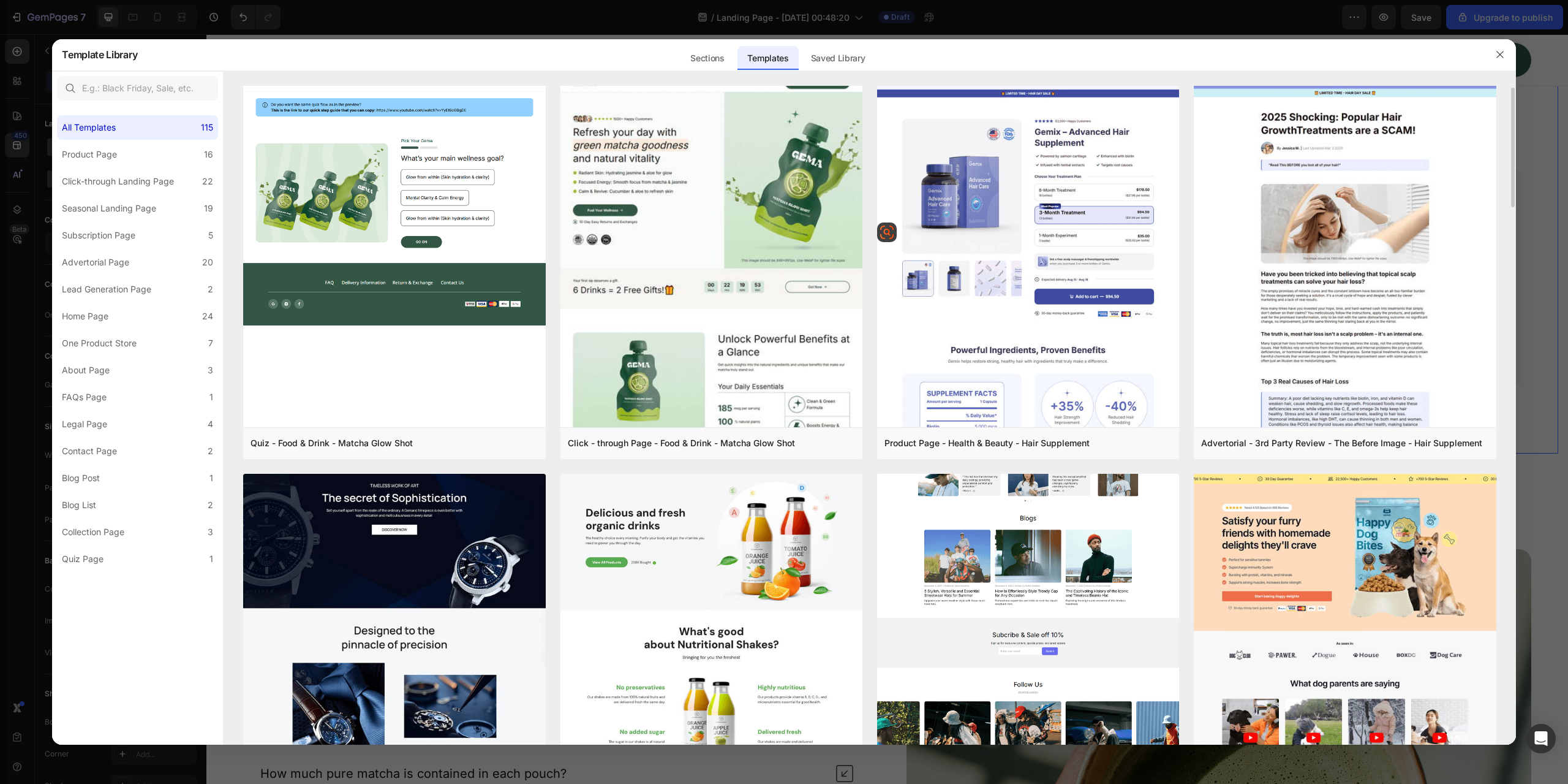
scroll to position [0, 0]
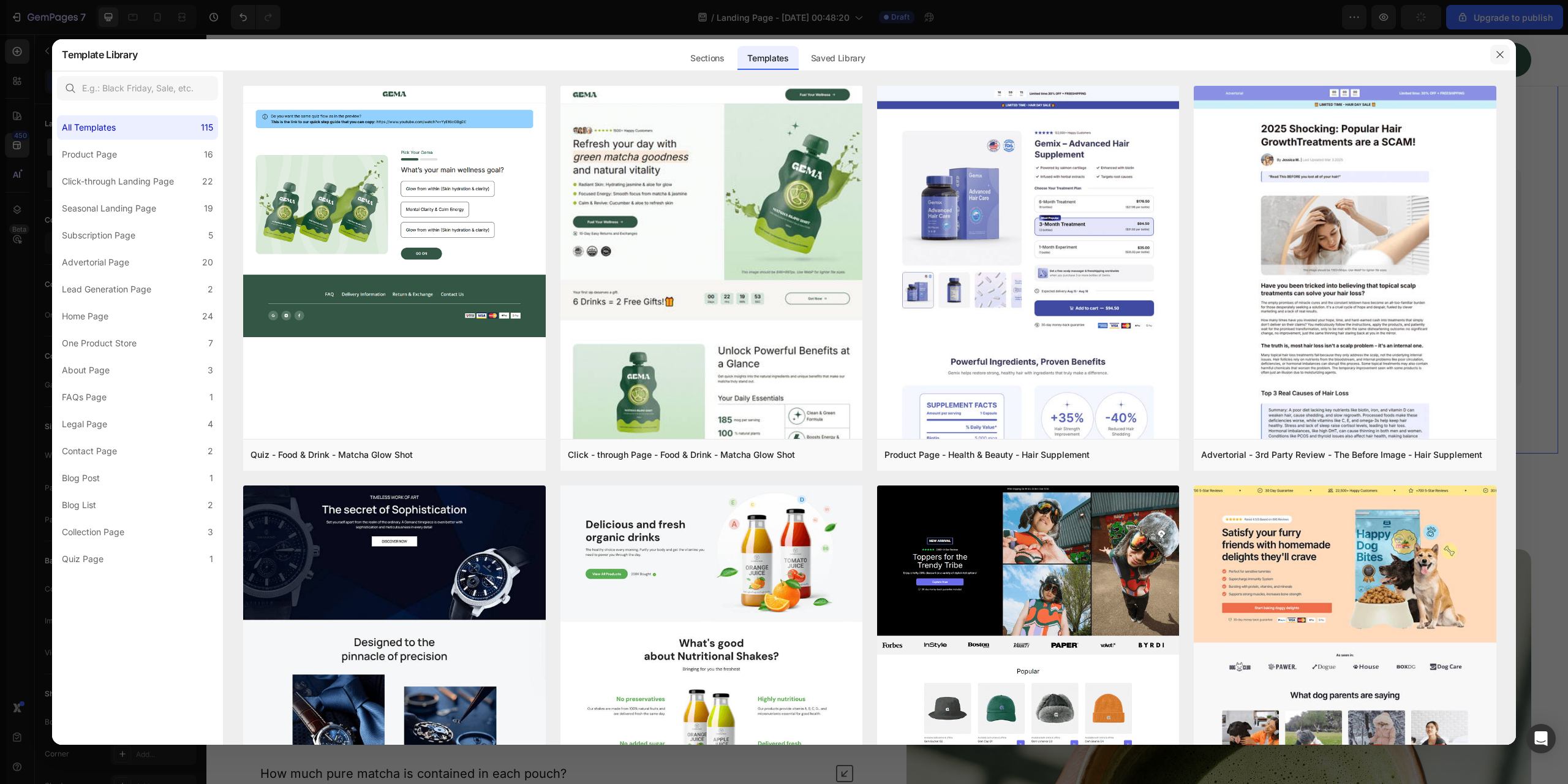
click at [1504, 52] on icon "button" at bounding box center [1500, 54] width 10 height 10
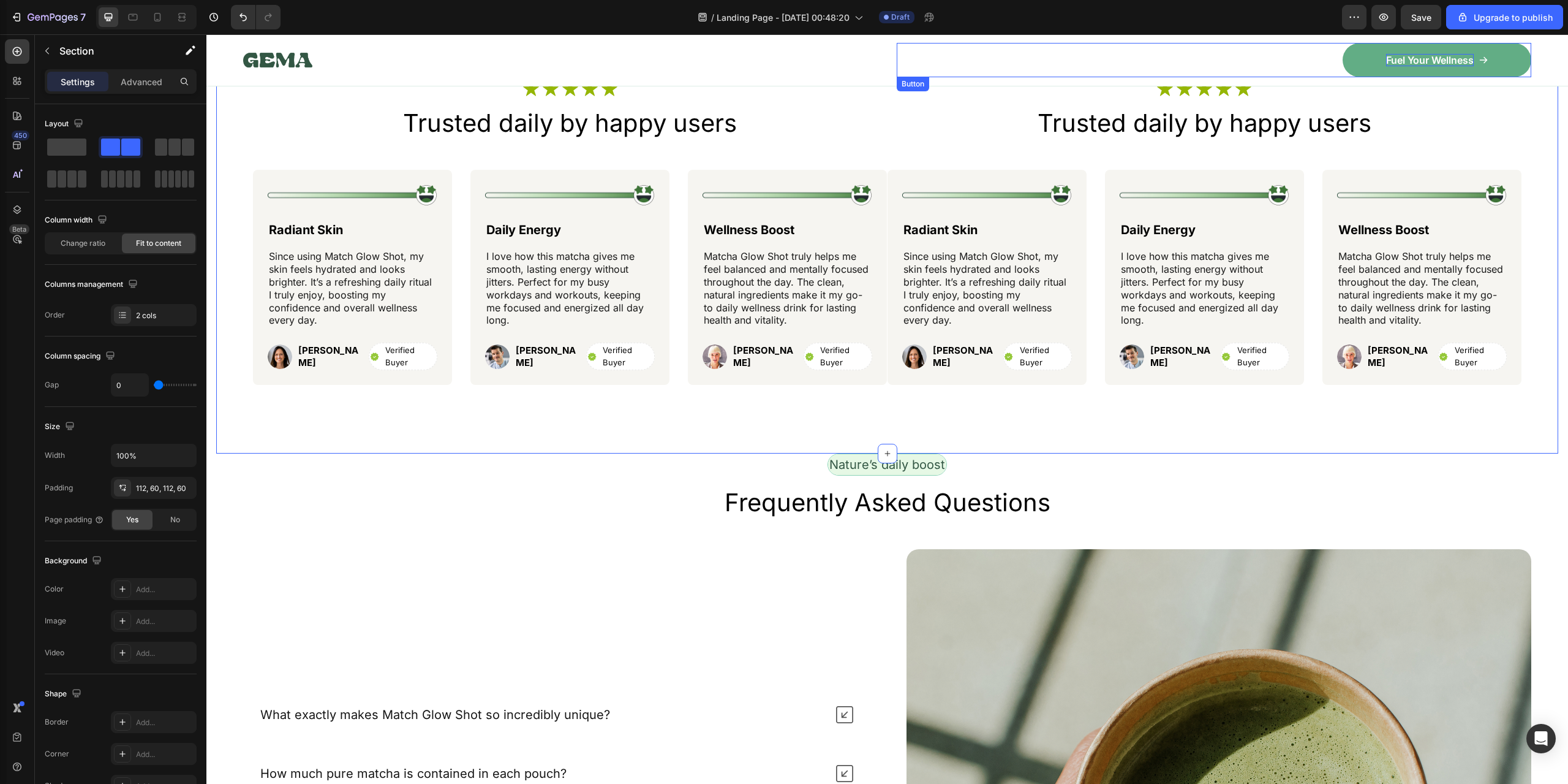
click at [1402, 61] on p "Fuel Your Wellness" at bounding box center [1430, 61] width 88 height 13
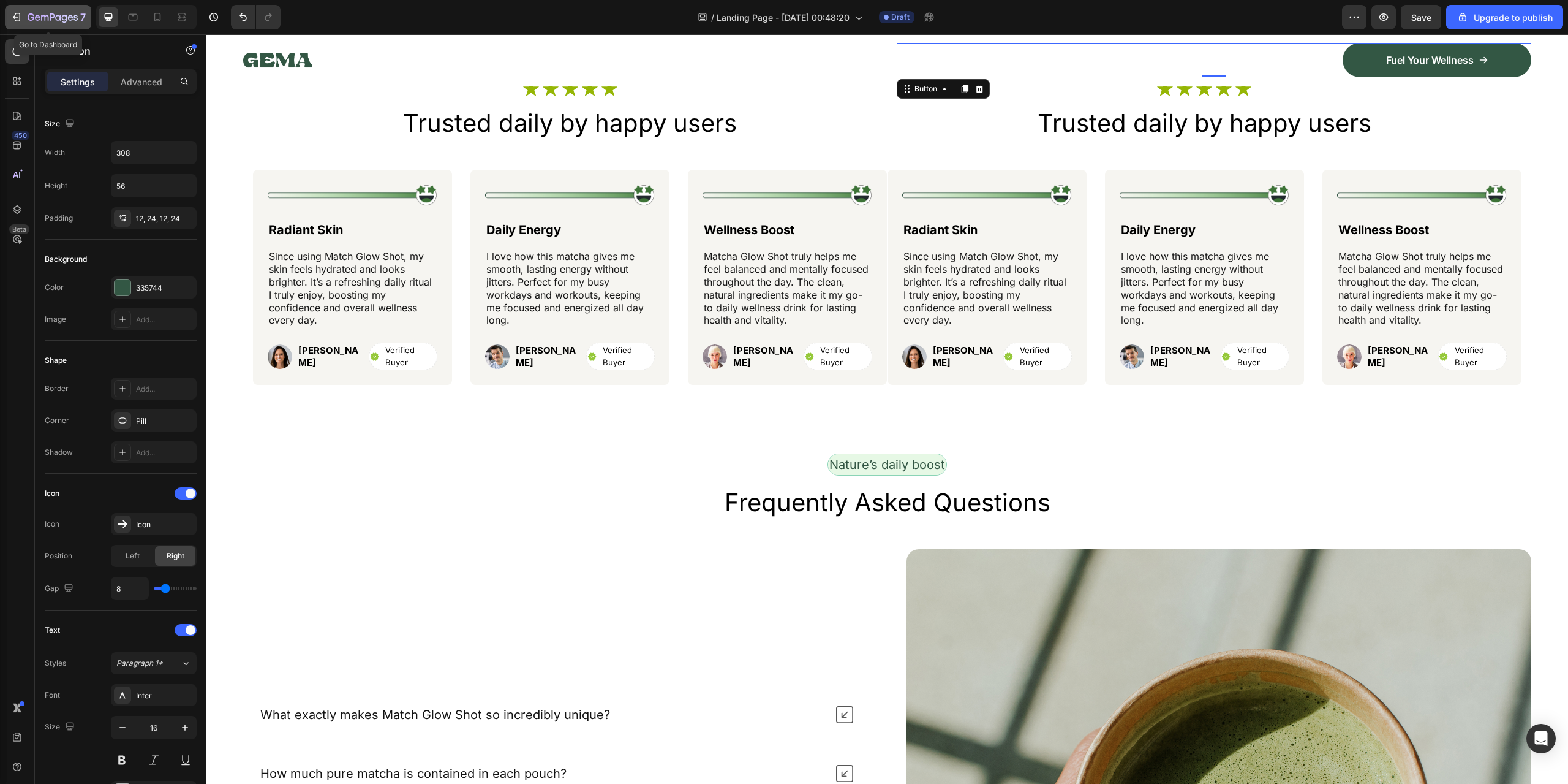
click at [17, 11] on icon "button" at bounding box center [17, 17] width 13 height 13
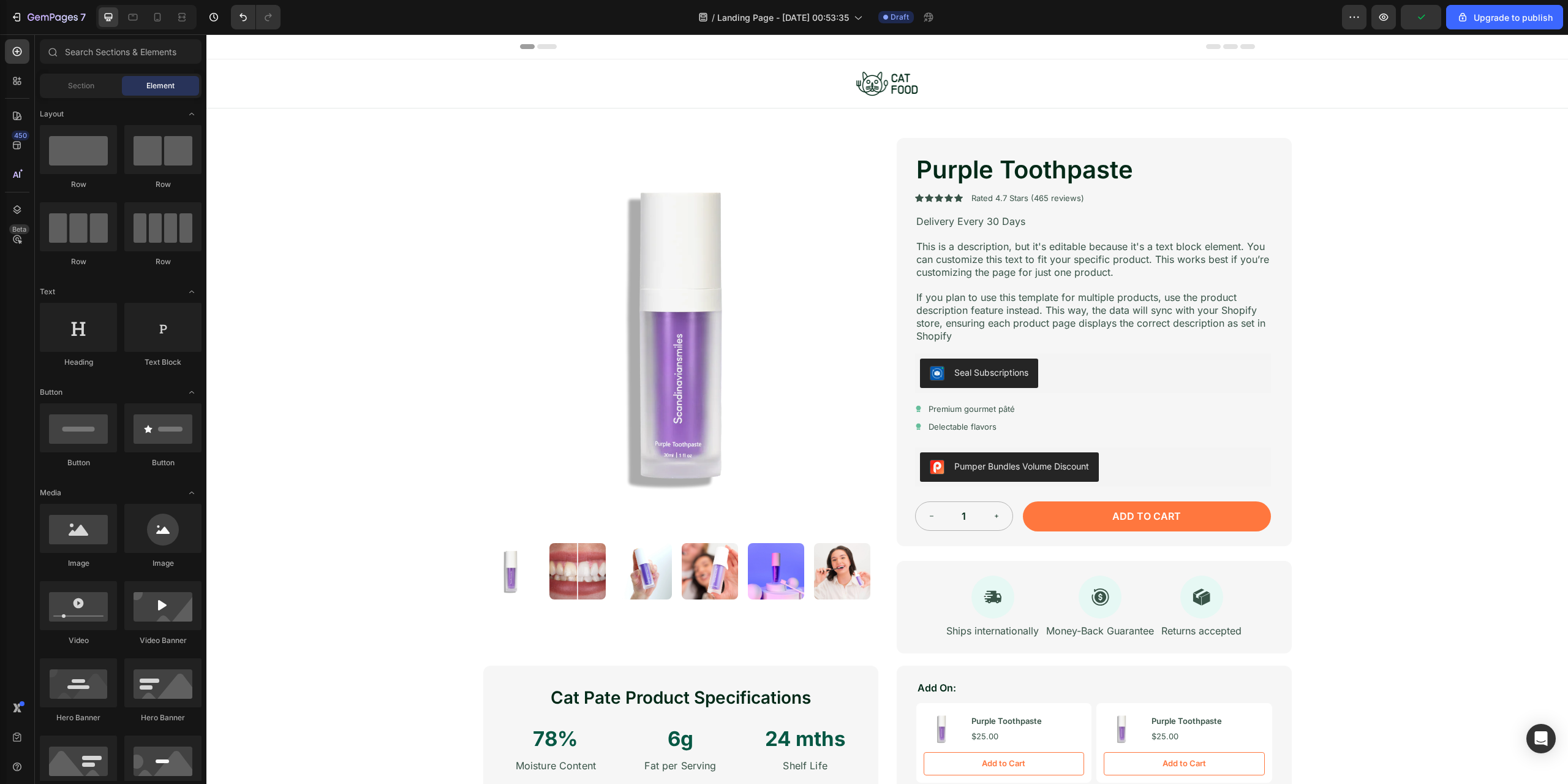
click at [537, 48] on icon at bounding box center [547, 46] width 20 height 5
click at [95, 91] on div "Section" at bounding box center [81, 86] width 78 height 20
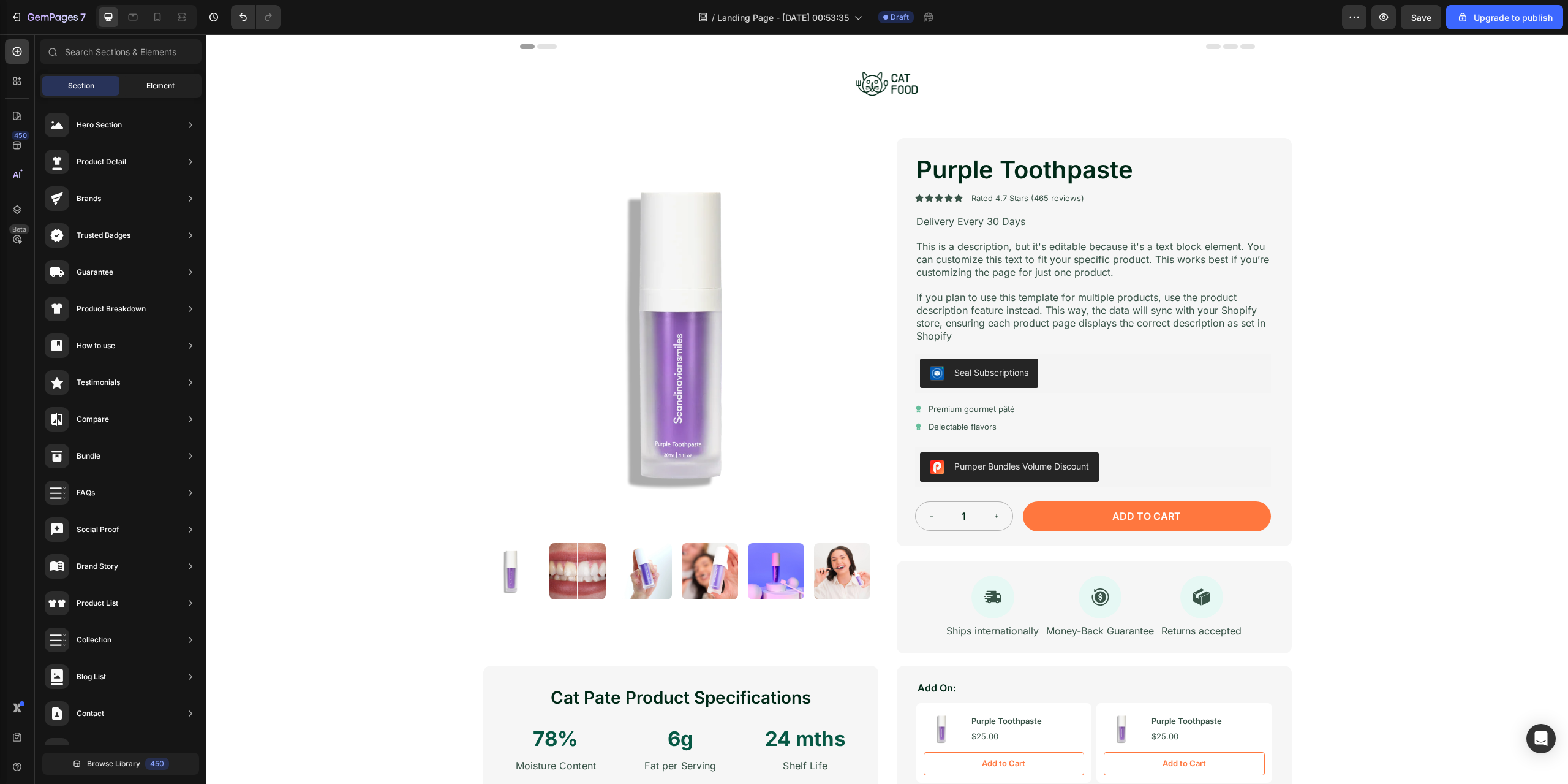
click at [162, 86] on span "Element" at bounding box center [160, 86] width 28 height 11
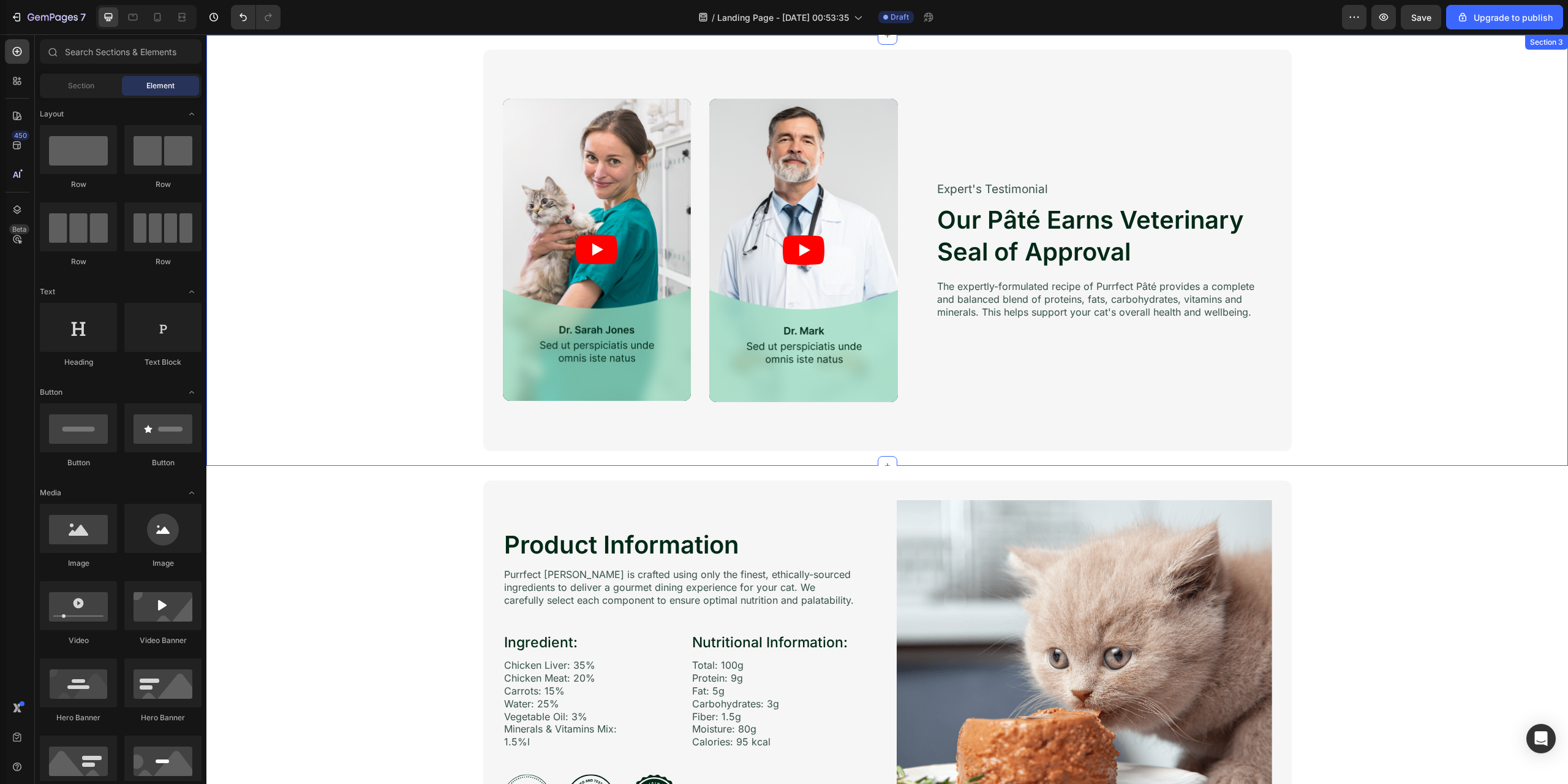
scroll to position [1830, 0]
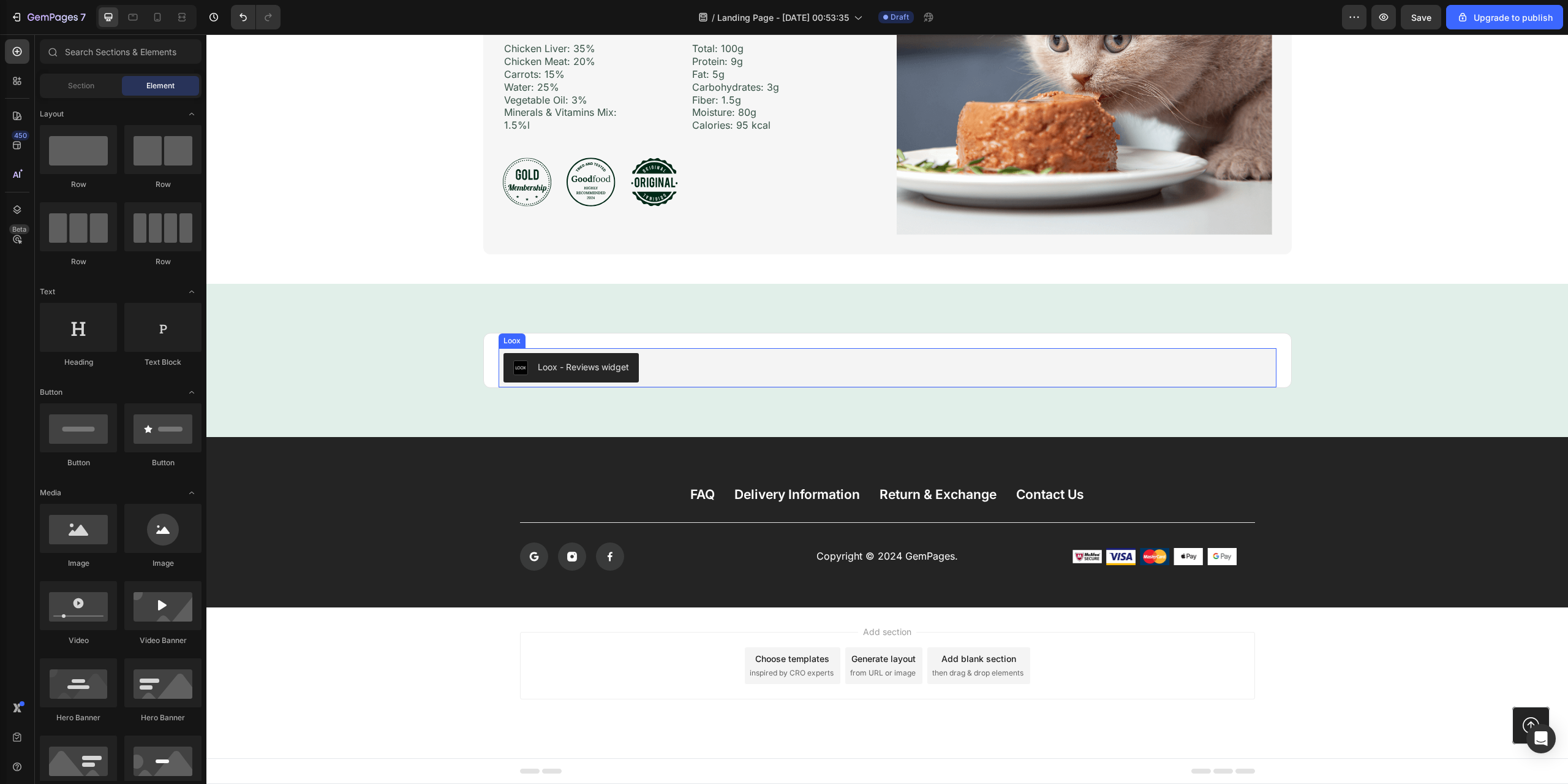
click at [741, 370] on div "Loox - Reviews widget" at bounding box center [887, 368] width 768 height 30
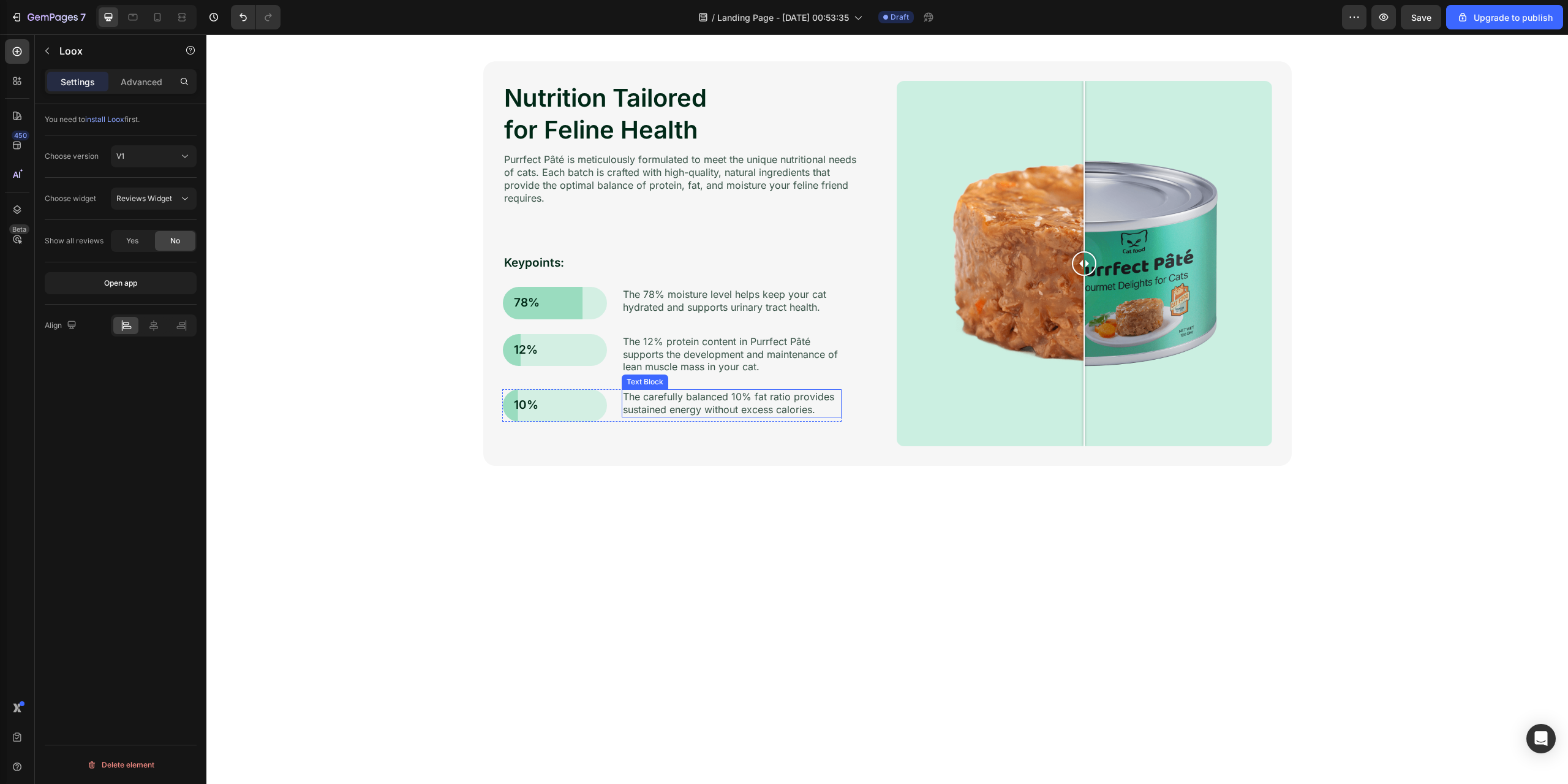
scroll to position [0, 0]
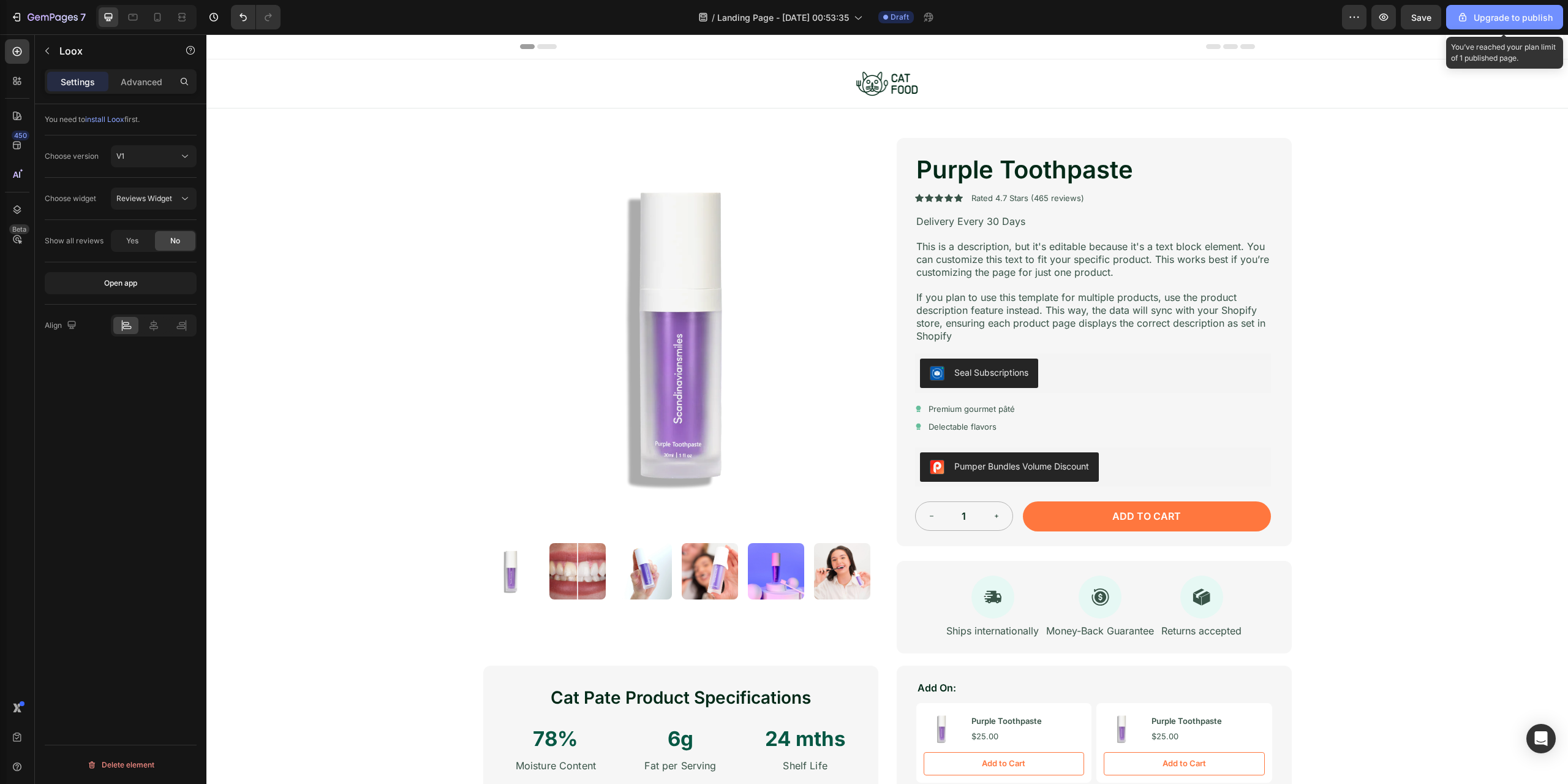
click at [1477, 19] on div "Upgrade to publish" at bounding box center [1505, 17] width 97 height 13
click at [1433, 17] on button "Save" at bounding box center [1421, 16] width 41 height 24
click at [788, 760] on p "Page saved successfully" at bounding box center [775, 759] width 95 height 13
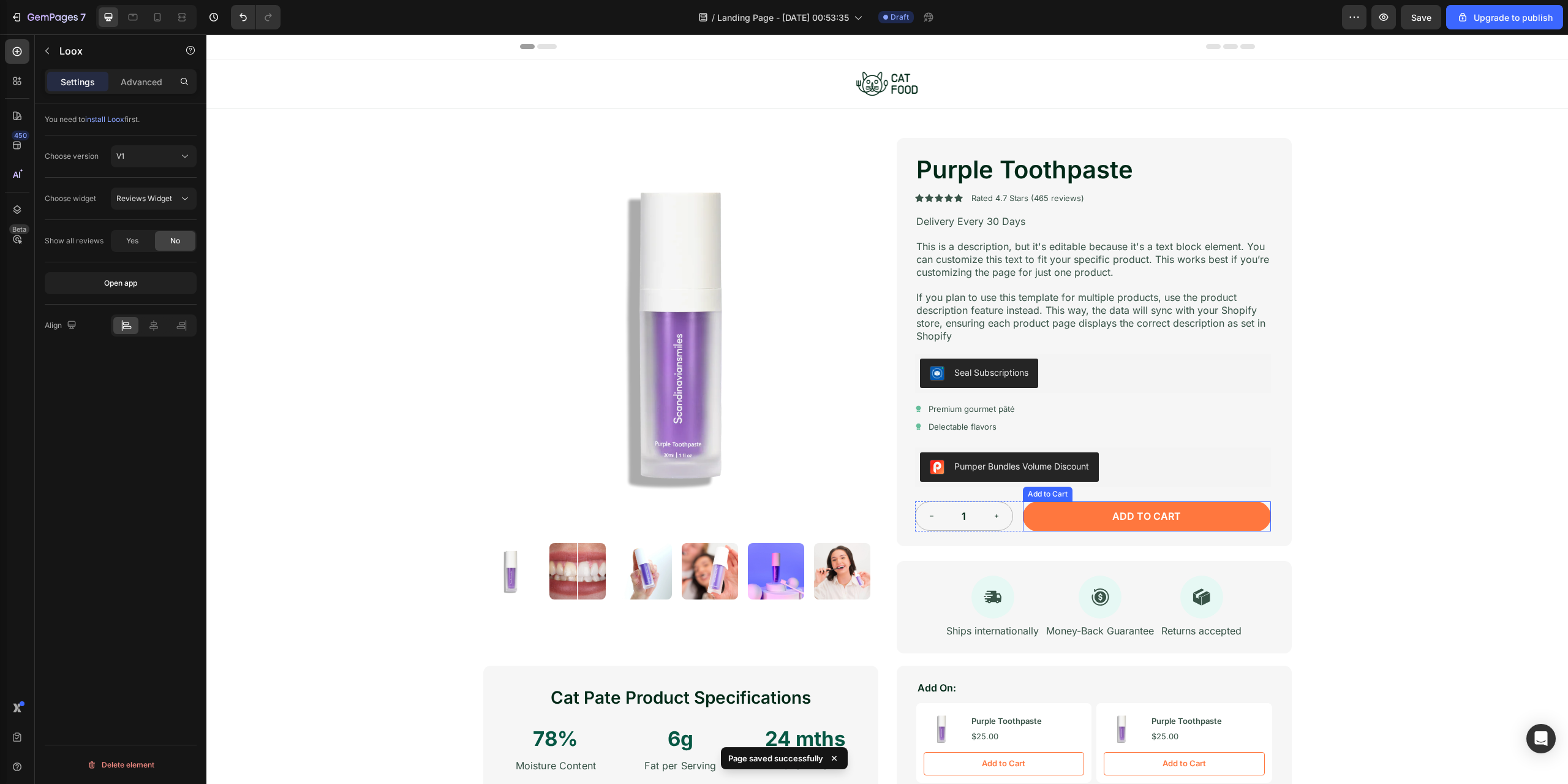
scroll to position [531, 0]
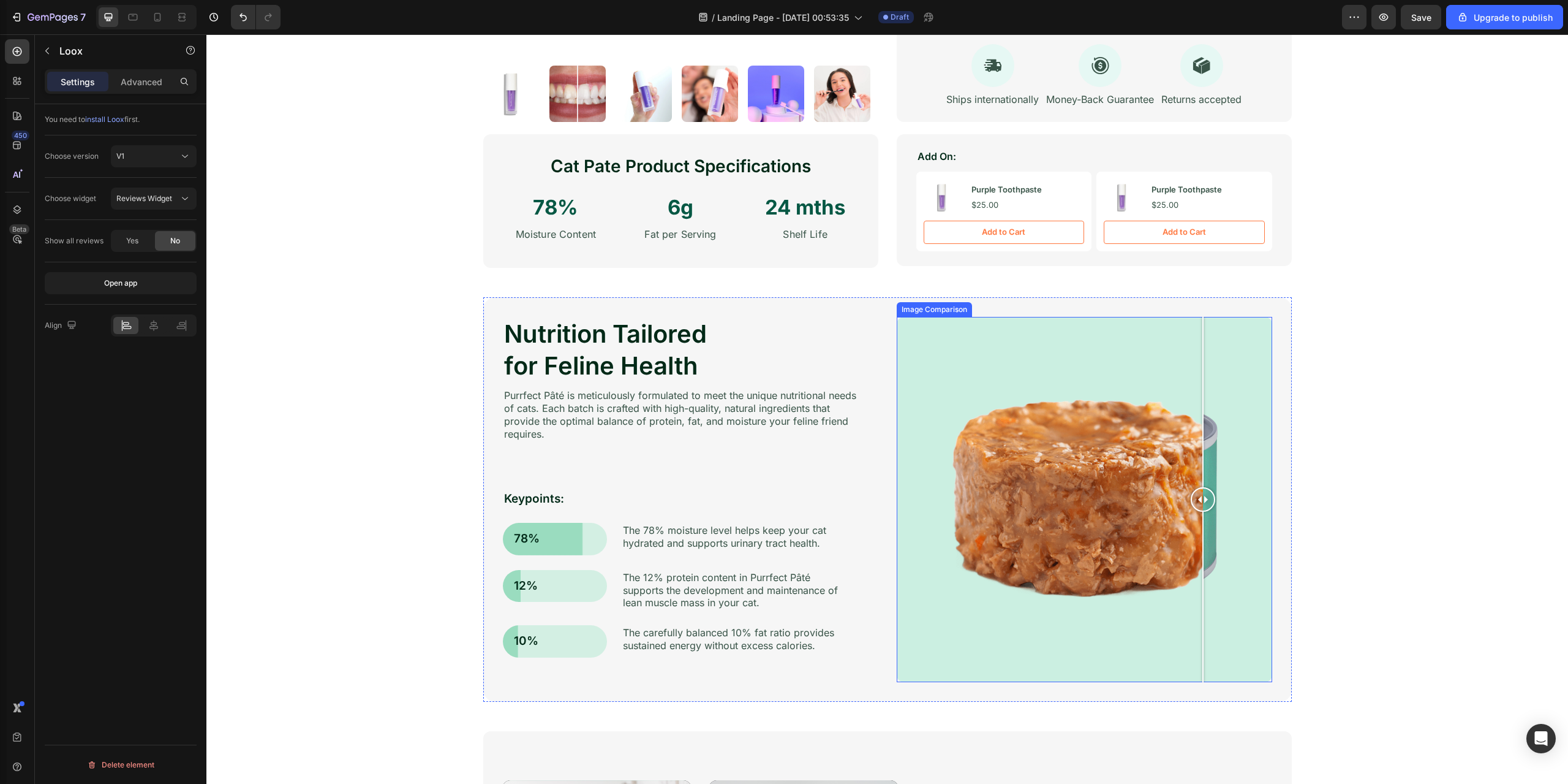
drag, startPoint x: 1082, startPoint y: 504, endPoint x: 756, endPoint y: 532, distance: 327.2
click at [756, 532] on div "Nutrition Tailored for Feline Health Heading Purrfect Pâté is meticulously form…" at bounding box center [887, 499] width 809 height 405
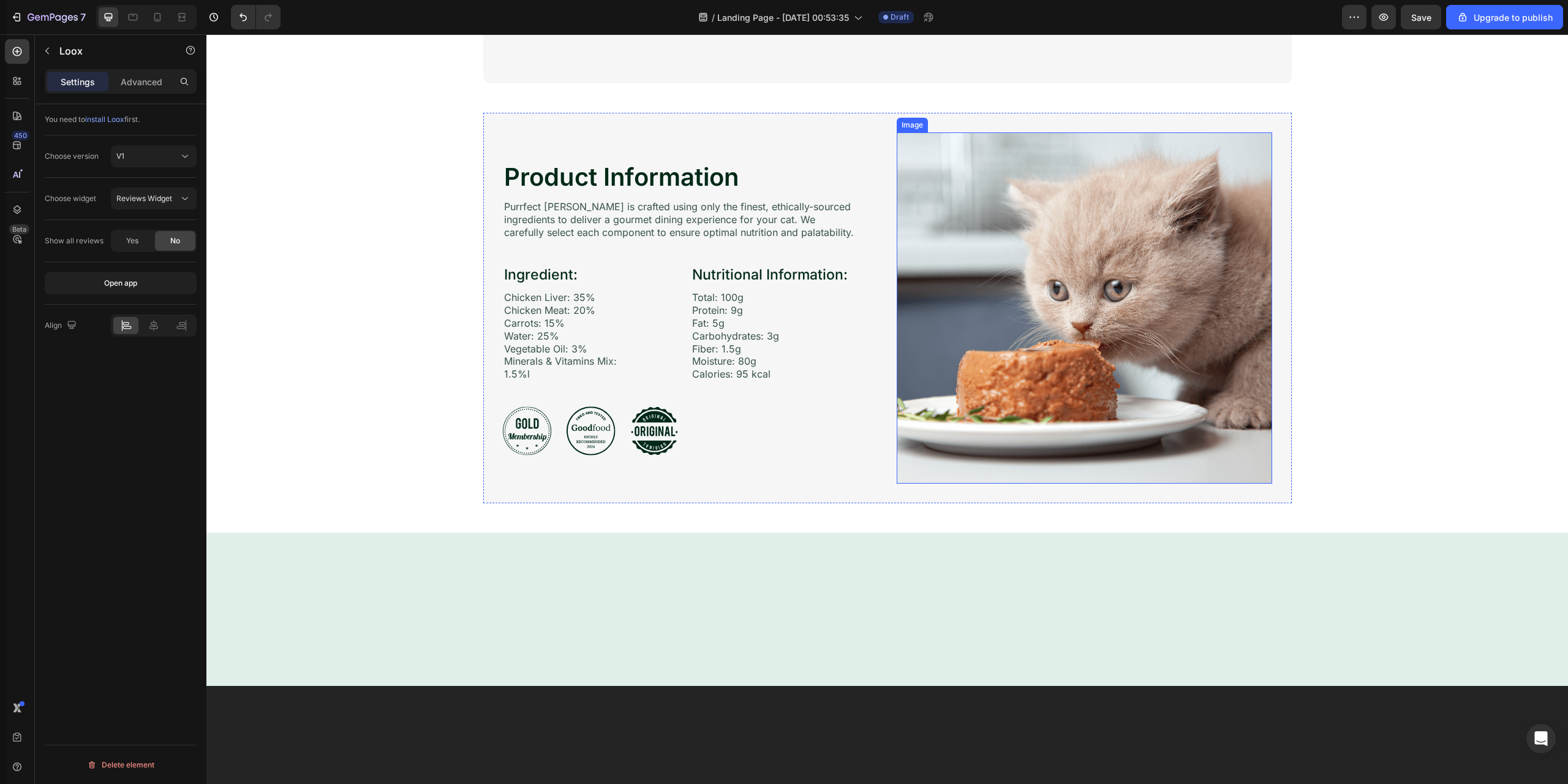
scroll to position [1594, 0]
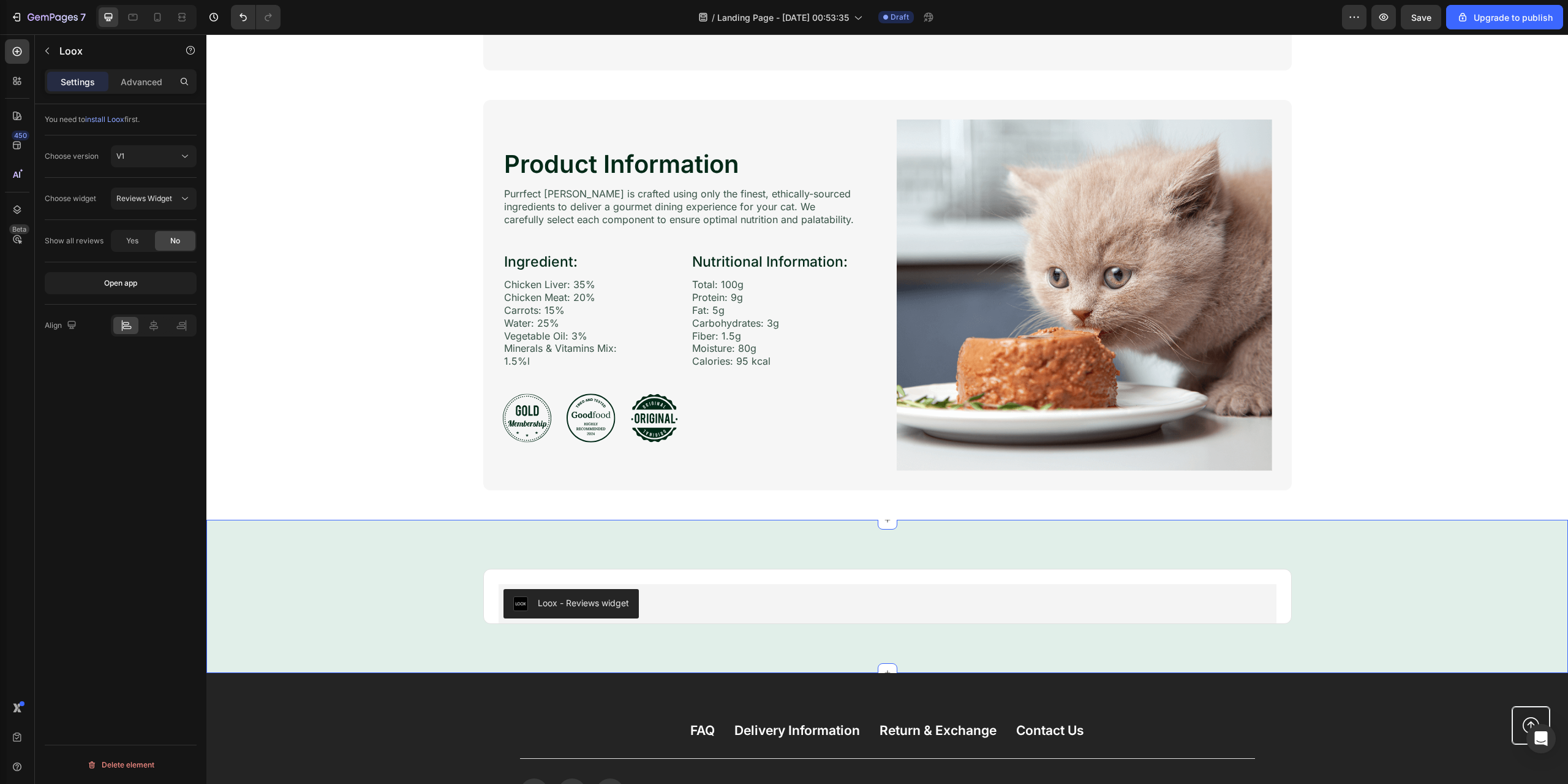
click at [1065, 327] on img at bounding box center [1085, 294] width 376 height 351
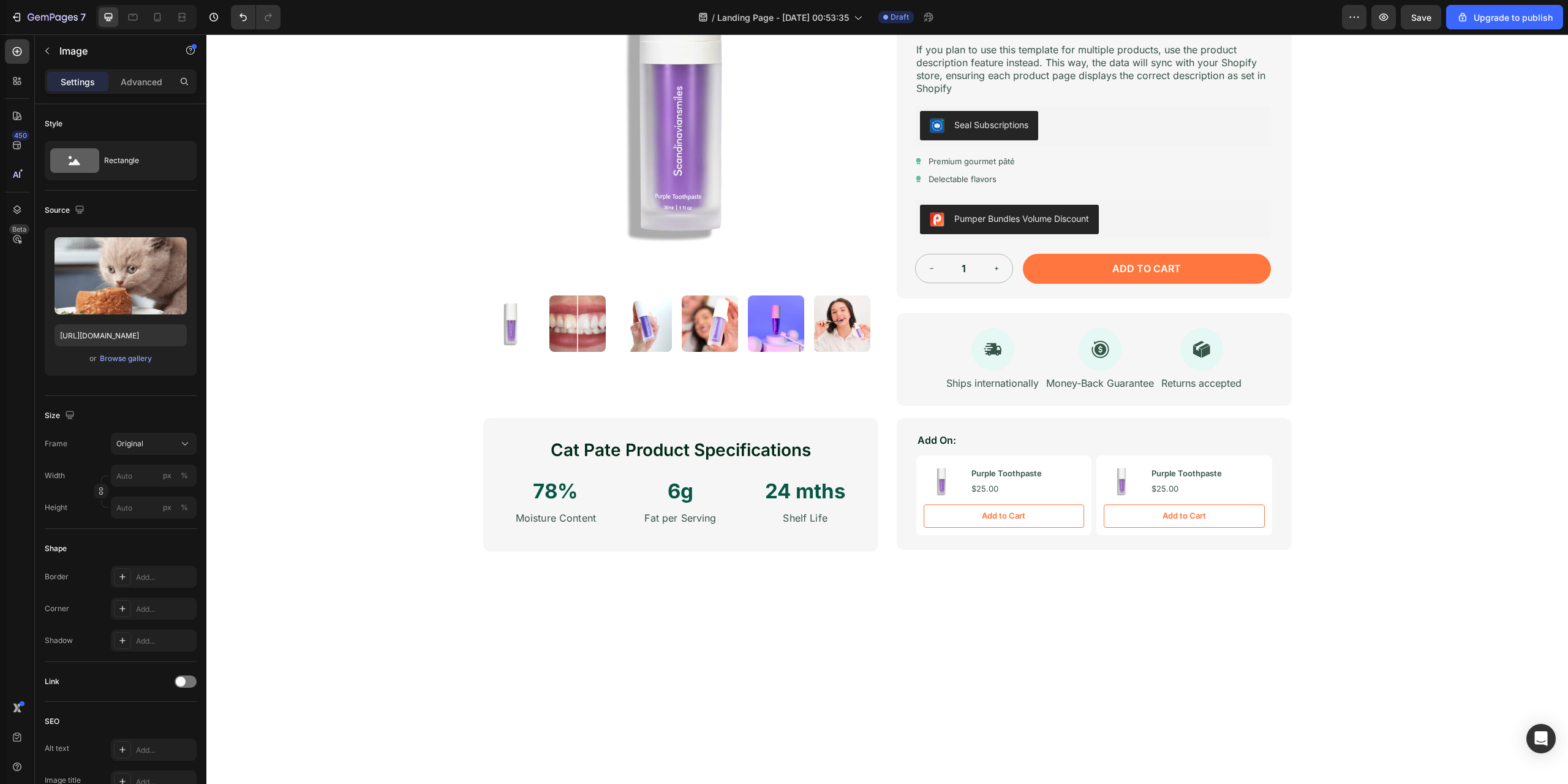
scroll to position [0, 0]
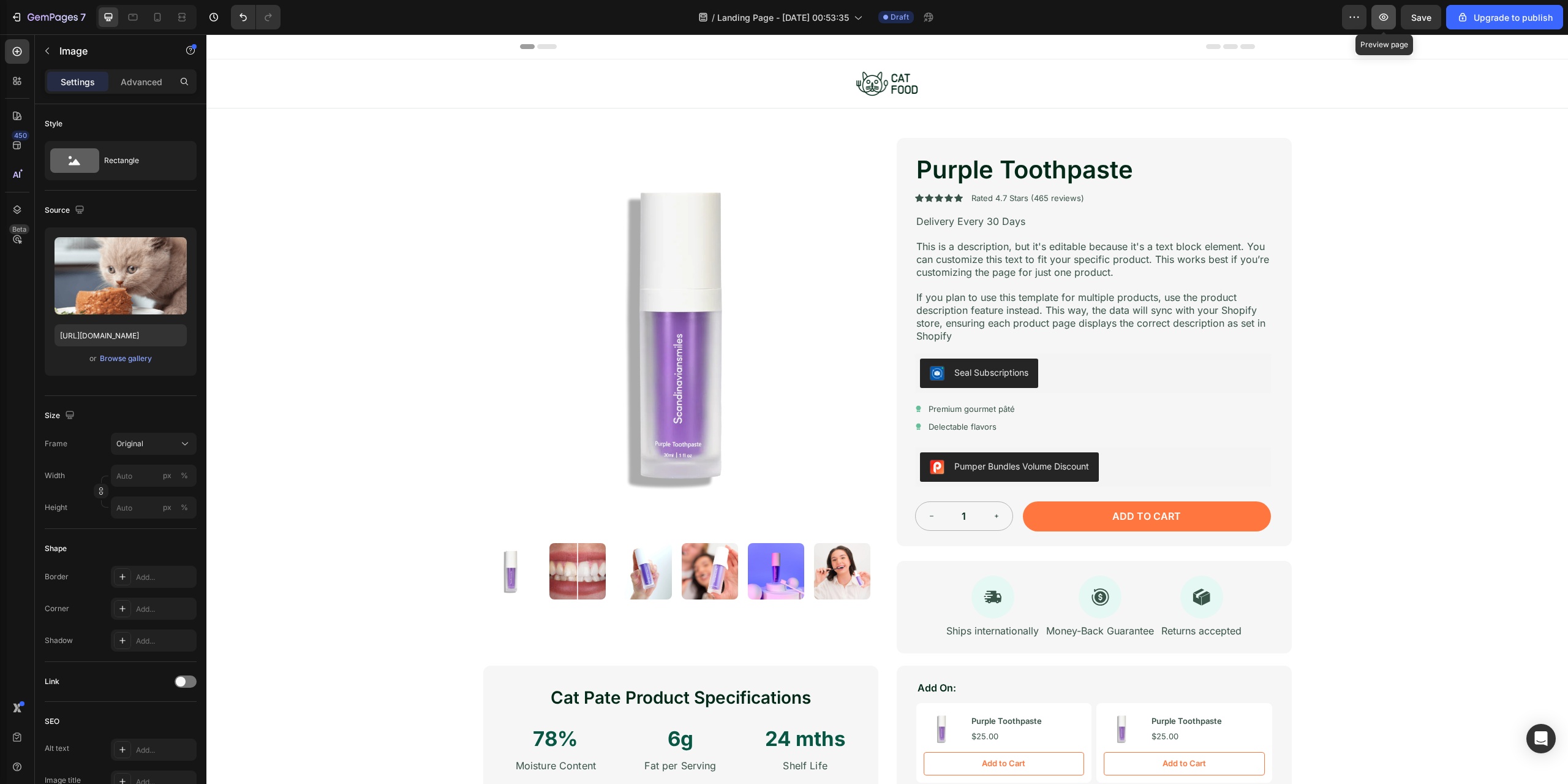
click at [1381, 14] on icon "button" at bounding box center [1384, 17] width 13 height 13
click at [1351, 18] on icon "button" at bounding box center [1351, 16] width 2 height 1
